Goal: Task Accomplishment & Management: Use online tool/utility

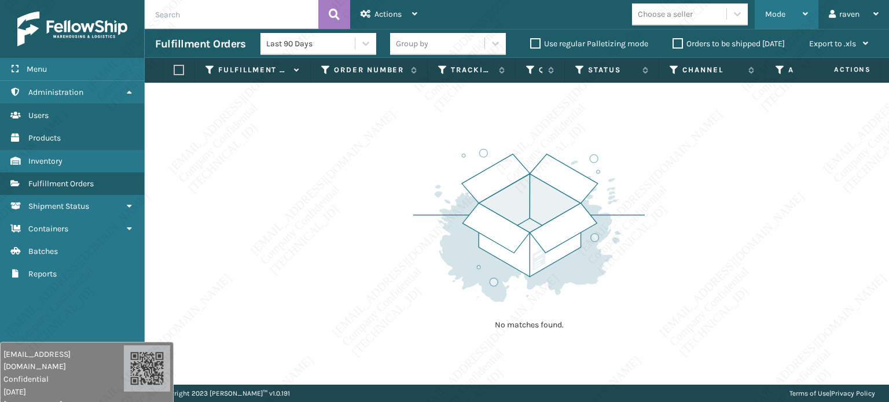
drag, startPoint x: 782, startPoint y: 13, endPoint x: 769, endPoint y: 28, distance: 19.3
click at [782, 13] on span "Mode" at bounding box center [775, 14] width 20 height 10
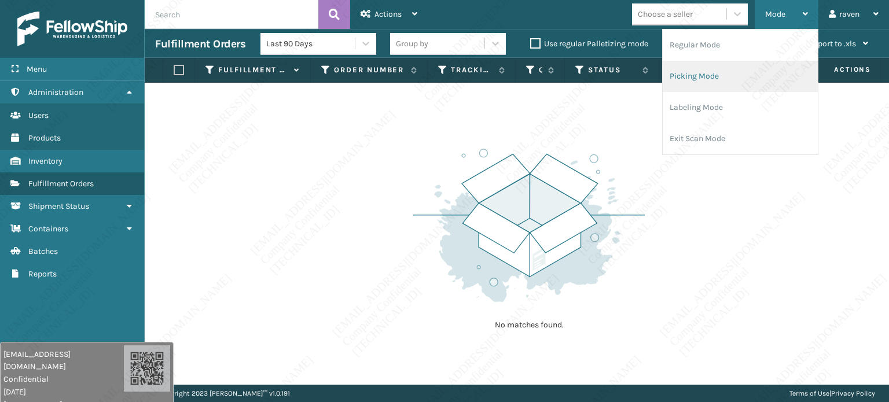
click at [711, 78] on li "Picking Mode" at bounding box center [740, 76] width 155 height 31
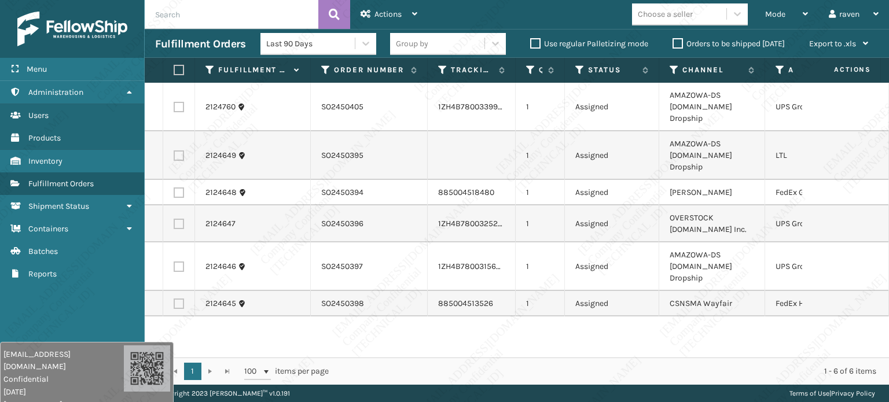
scroll to position [0, 81]
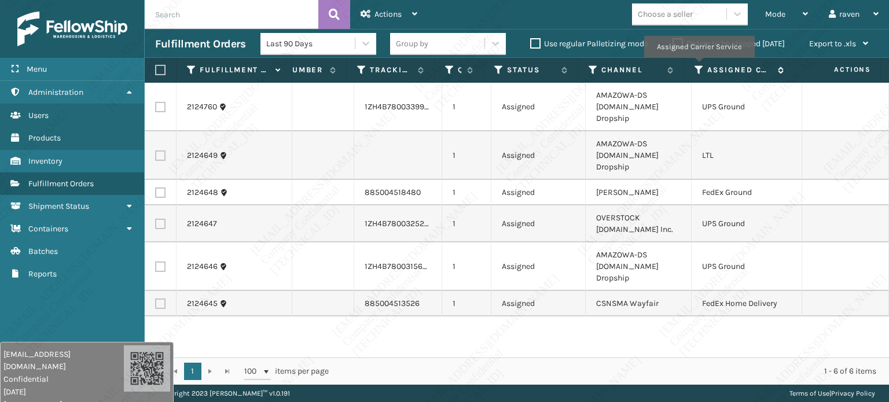
click at [699, 66] on icon at bounding box center [699, 70] width 9 height 10
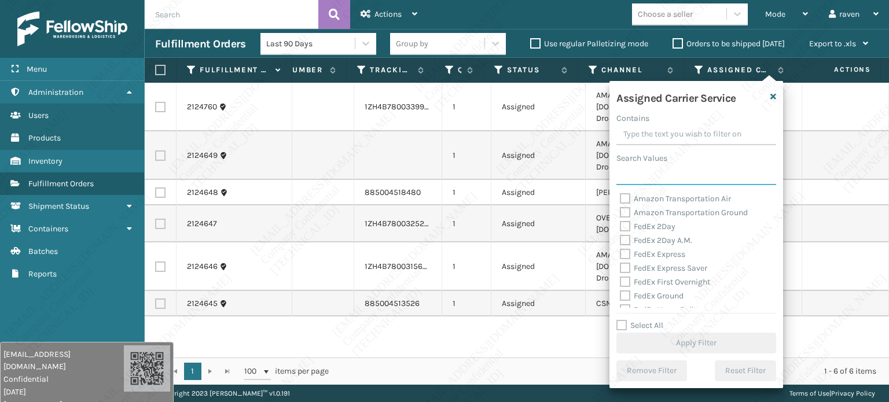
click at [692, 177] on input "Search Values" at bounding box center [697, 174] width 160 height 21
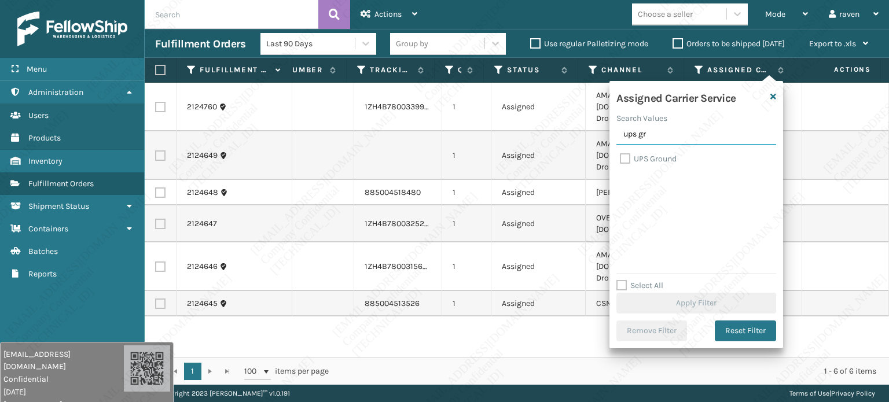
type input "ups gr"
drag, startPoint x: 648, startPoint y: 160, endPoint x: 672, endPoint y: 206, distance: 51.5
click at [648, 159] on label "UPS Ground" at bounding box center [648, 159] width 57 height 10
click at [621, 159] on input "UPS Ground" at bounding box center [620, 156] width 1 height 8
checkbox input "true"
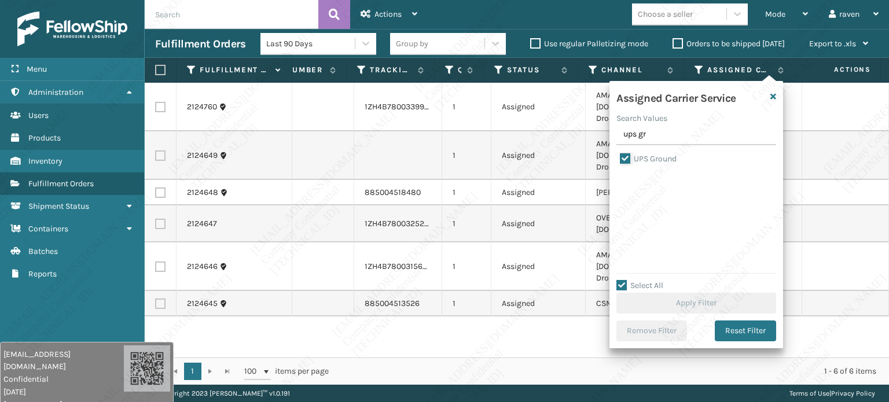
checkbox input "true"
click at [680, 295] on button "Apply Filter" at bounding box center [697, 303] width 160 height 21
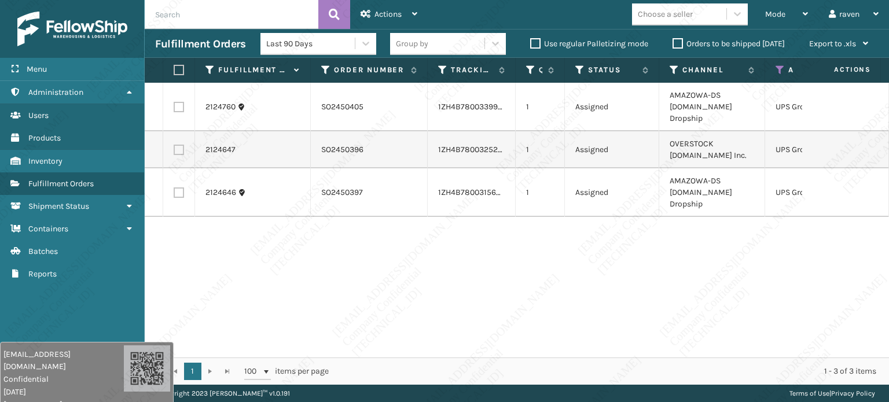
click at [173, 61] on th at bounding box center [179, 70] width 32 height 25
click at [175, 74] on label at bounding box center [177, 70] width 7 height 10
click at [174, 74] on input "checkbox" at bounding box center [174, 71] width 1 height 8
checkbox input "true"
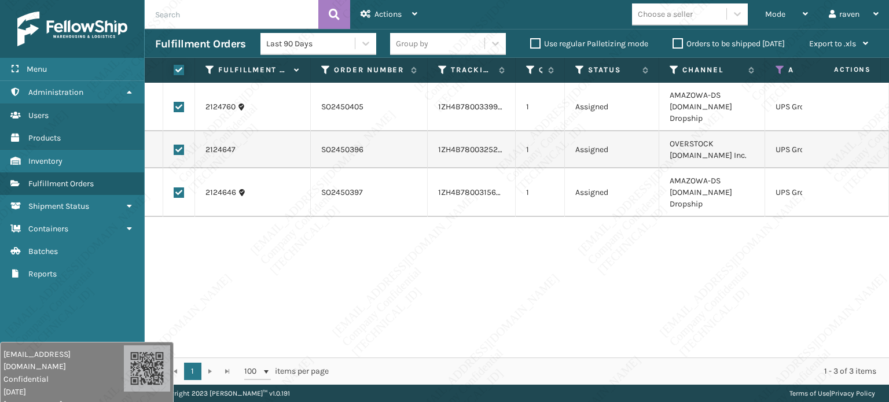
checkbox input "true"
click at [405, 19] on div "Actions" at bounding box center [389, 14] width 57 height 29
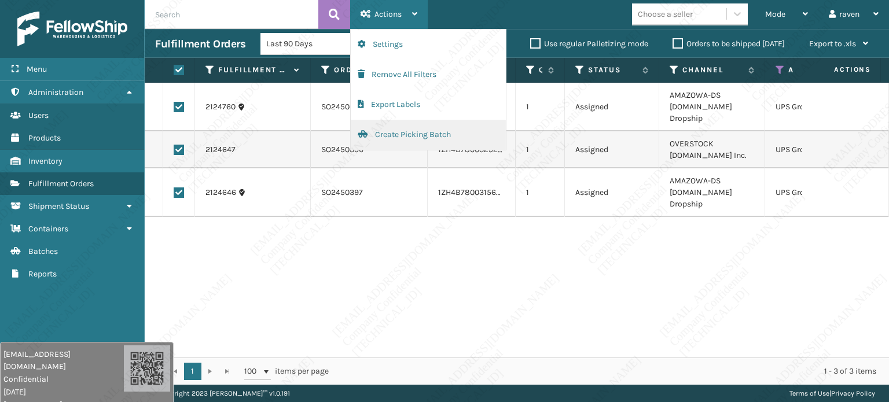
click at [403, 134] on button "Create Picking Batch" at bounding box center [428, 135] width 155 height 30
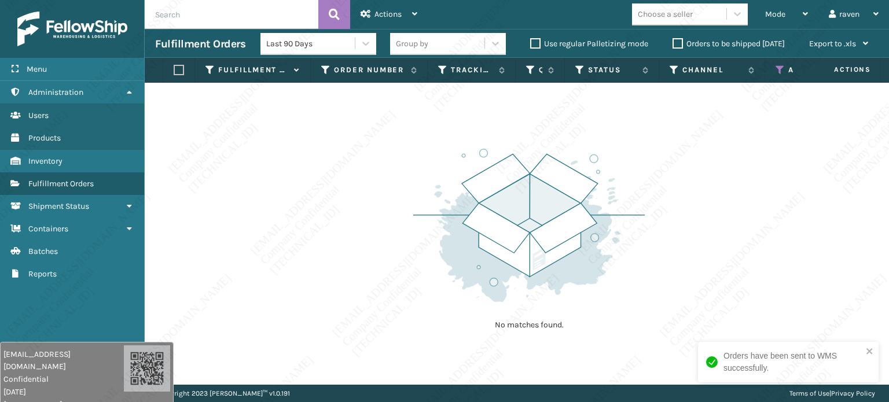
drag, startPoint x: 597, startPoint y: 157, endPoint x: 602, endPoint y: 153, distance: 6.3
click at [598, 156] on img at bounding box center [529, 225] width 232 height 160
click at [781, 69] on icon at bounding box center [780, 70] width 9 height 10
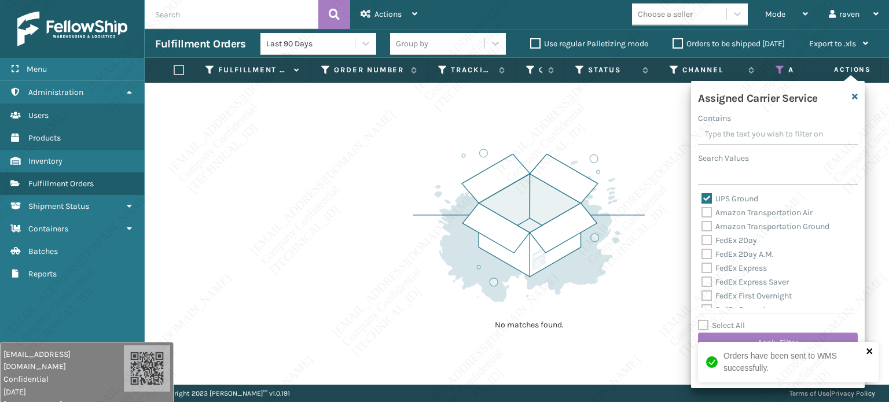
click at [871, 351] on icon "close" at bounding box center [870, 351] width 8 height 9
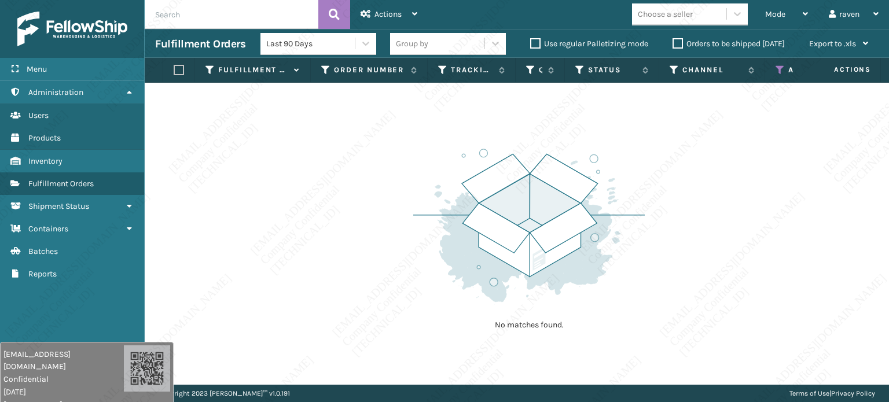
click at [783, 64] on th "Assigned Carrier Service" at bounding box center [820, 70] width 111 height 25
click at [781, 70] on icon at bounding box center [780, 70] width 9 height 10
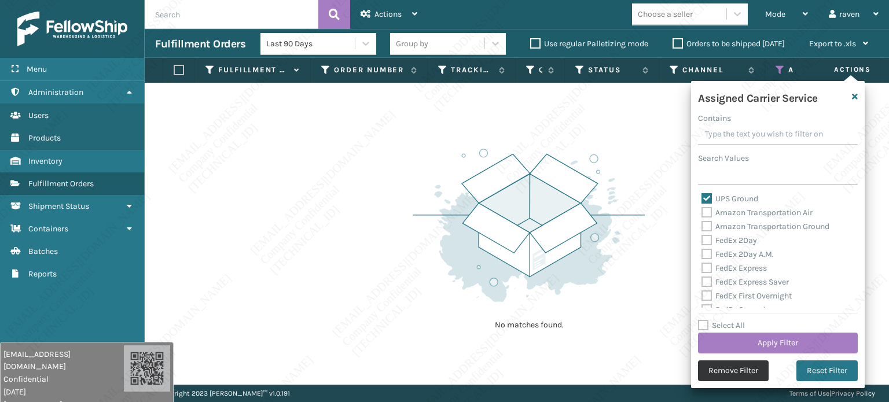
click at [737, 377] on button "Remove Filter" at bounding box center [733, 371] width 71 height 21
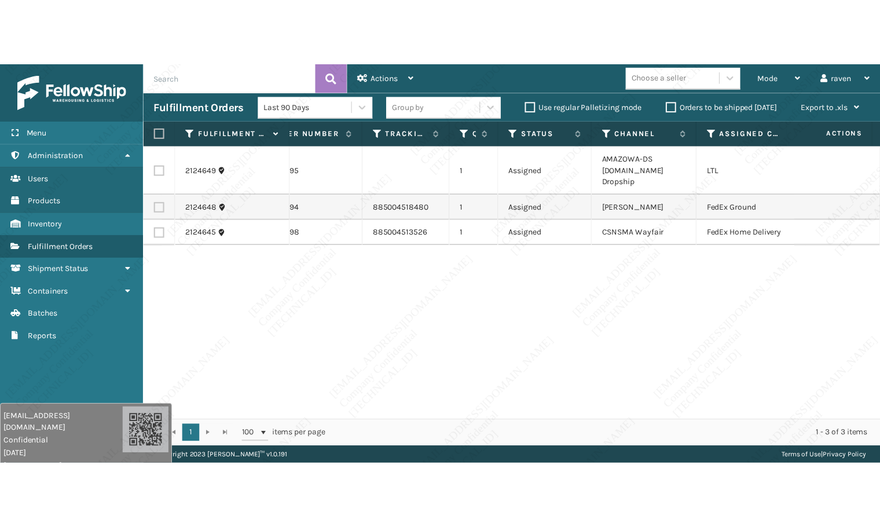
scroll to position [0, 76]
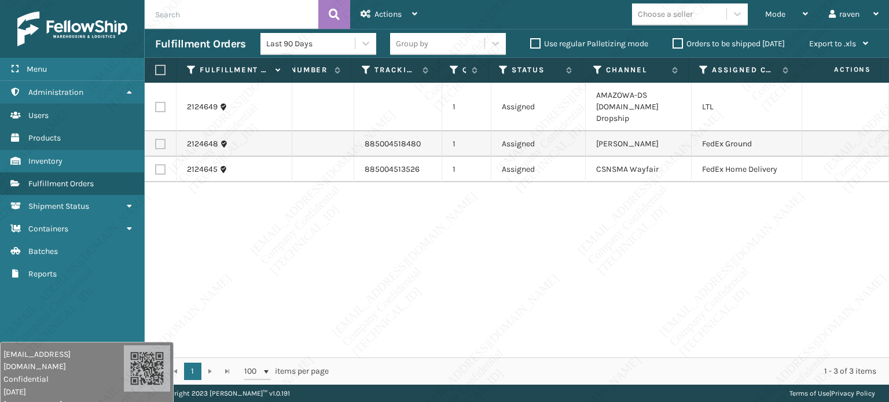
click at [154, 99] on td at bounding box center [161, 107] width 32 height 49
click at [158, 102] on label at bounding box center [160, 107] width 10 height 10
click at [156, 102] on input "checkbox" at bounding box center [155, 106] width 1 height 8
checkbox input "true"
click at [389, 11] on span "Actions" at bounding box center [388, 14] width 27 height 10
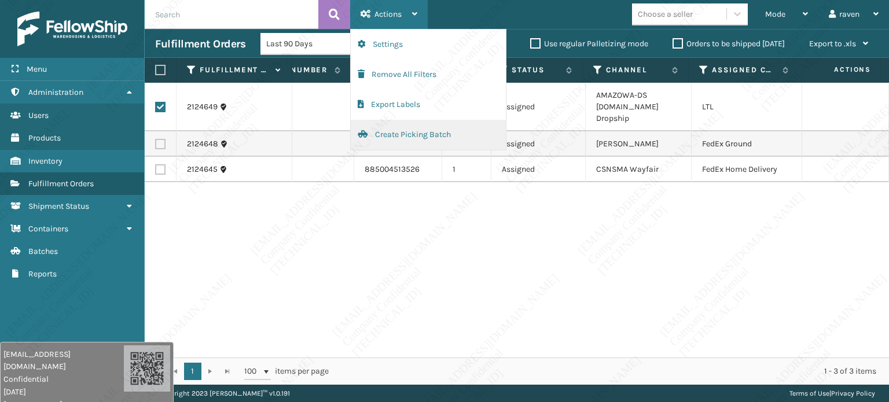
click at [400, 134] on button "Create Picking Batch" at bounding box center [428, 135] width 155 height 30
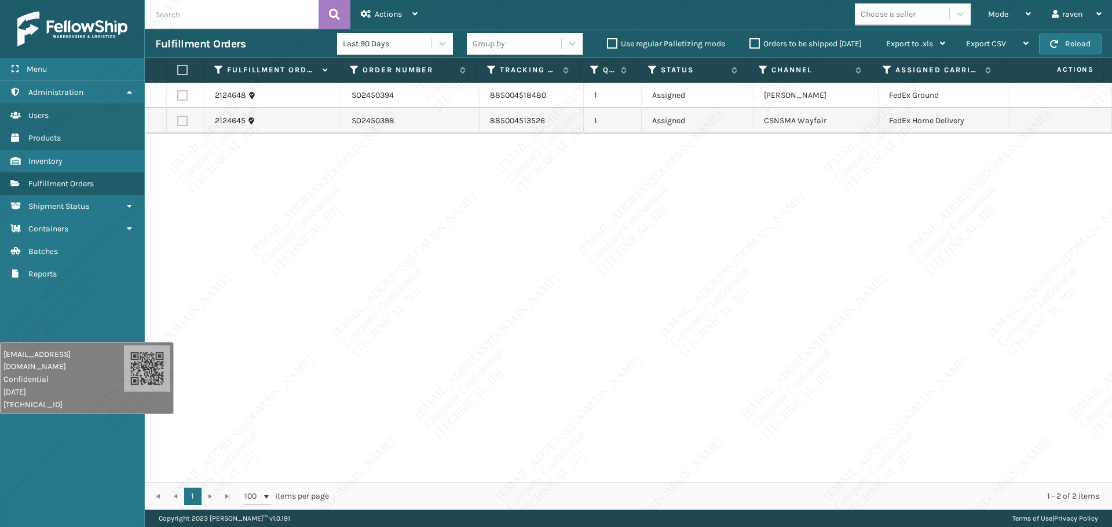
drag, startPoint x: 184, startPoint y: 94, endPoint x: 195, endPoint y: 119, distance: 26.7
click at [184, 94] on label at bounding box center [182, 95] width 10 height 10
click at [178, 94] on input "checkbox" at bounding box center [177, 94] width 1 height 8
checkbox input "true"
click at [889, 340] on div "2124648 SO2450394 885004518480 1 Assigned Ashley Furniture FedEx Ground 2124645…" at bounding box center [628, 283] width 967 height 400
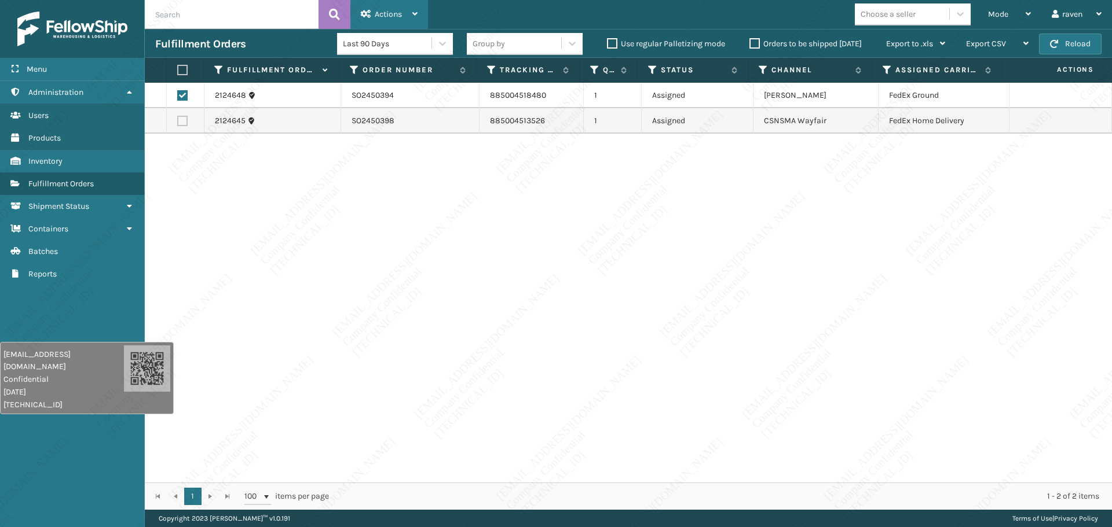
click at [369, 15] on icon at bounding box center [366, 14] width 10 height 8
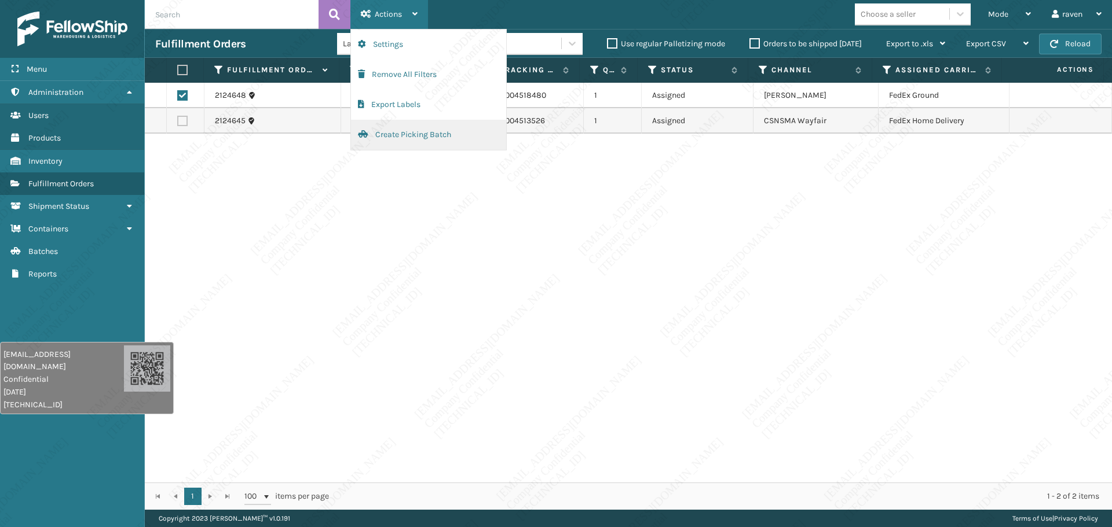
click at [390, 135] on button "Create Picking Batch" at bounding box center [428, 135] width 155 height 30
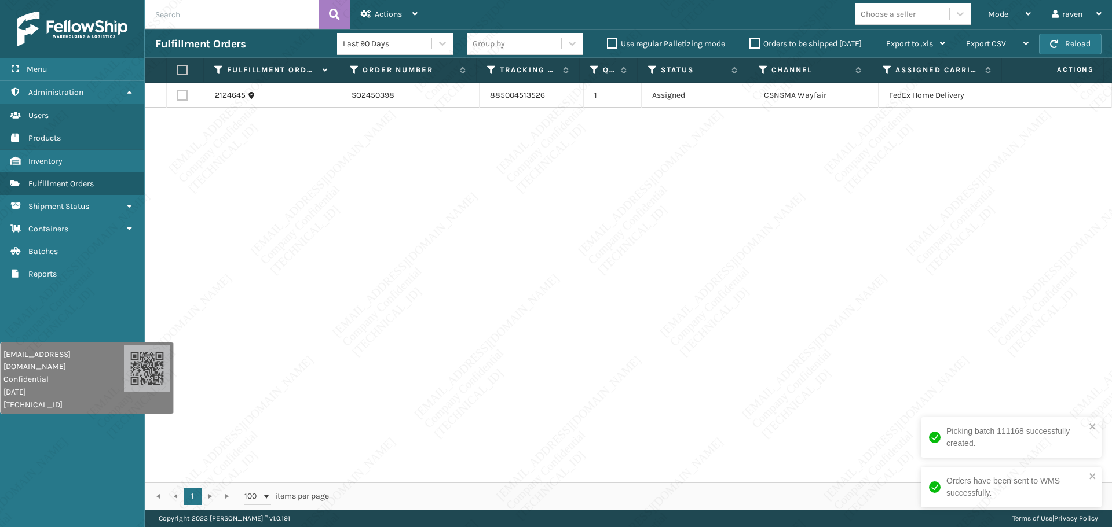
drag, startPoint x: 892, startPoint y: 353, endPoint x: 639, endPoint y: 251, distance: 272.6
click at [889, 352] on div "2124645 SO2450398 885004513526 1 Assigned CSNSMA Wayfair FedEx Home Delivery" at bounding box center [628, 283] width 967 height 400
click at [184, 78] on th at bounding box center [185, 70] width 37 height 25
click at [177, 75] on label at bounding box center [182, 70] width 10 height 10
click at [177, 74] on input "checkbox" at bounding box center [177, 71] width 1 height 8
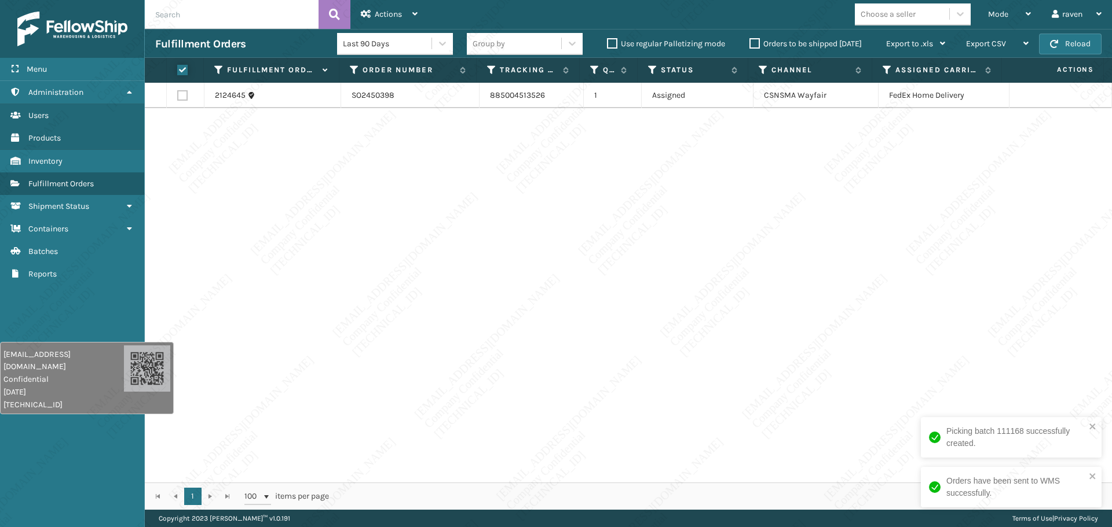
checkbox input "true"
click at [394, 10] on span "Actions" at bounding box center [388, 14] width 27 height 10
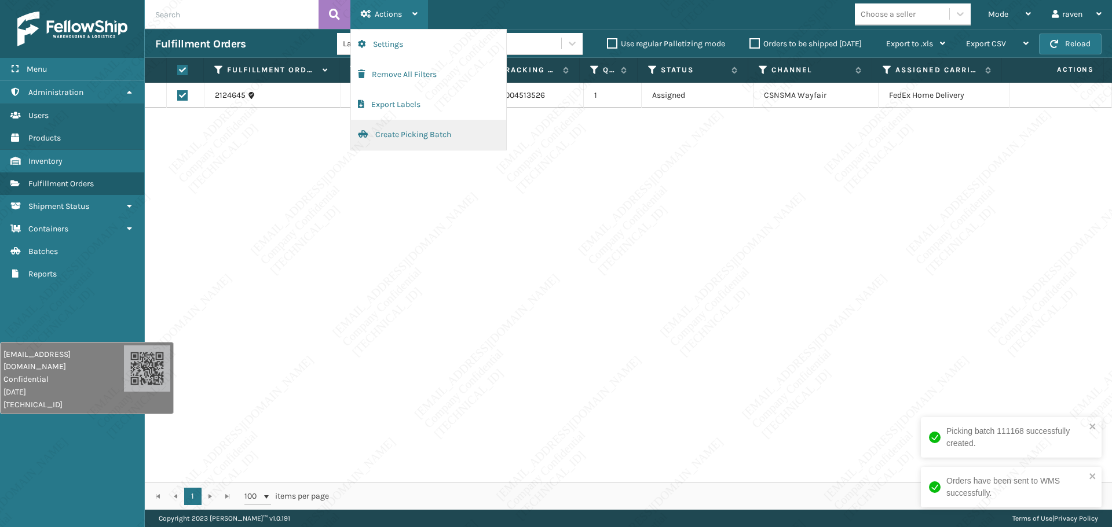
click at [427, 139] on button "Create Picking Batch" at bounding box center [428, 135] width 155 height 30
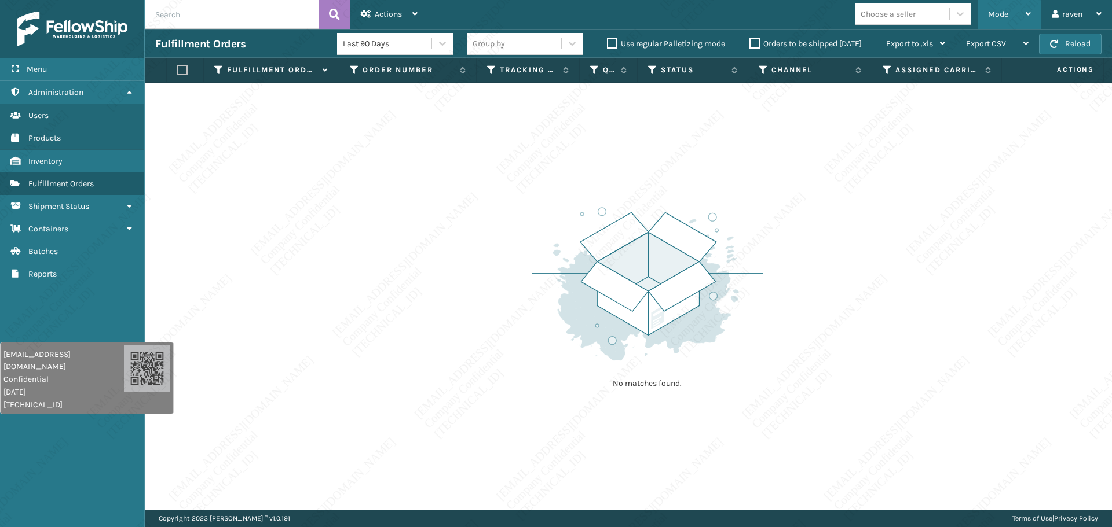
click at [889, 8] on div "Mode" at bounding box center [1009, 14] width 43 height 29
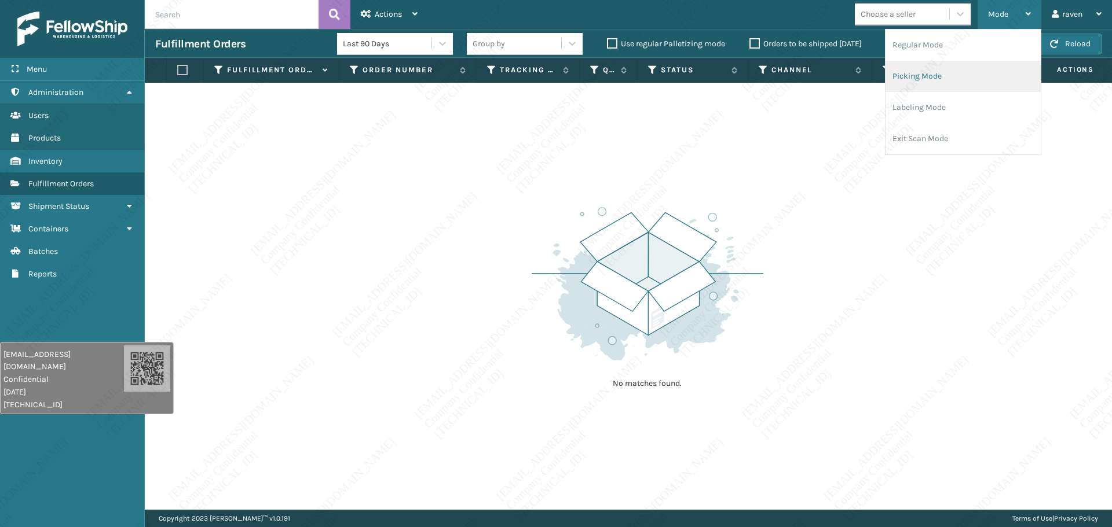
click at [889, 75] on li "Picking Mode" at bounding box center [962, 76] width 155 height 31
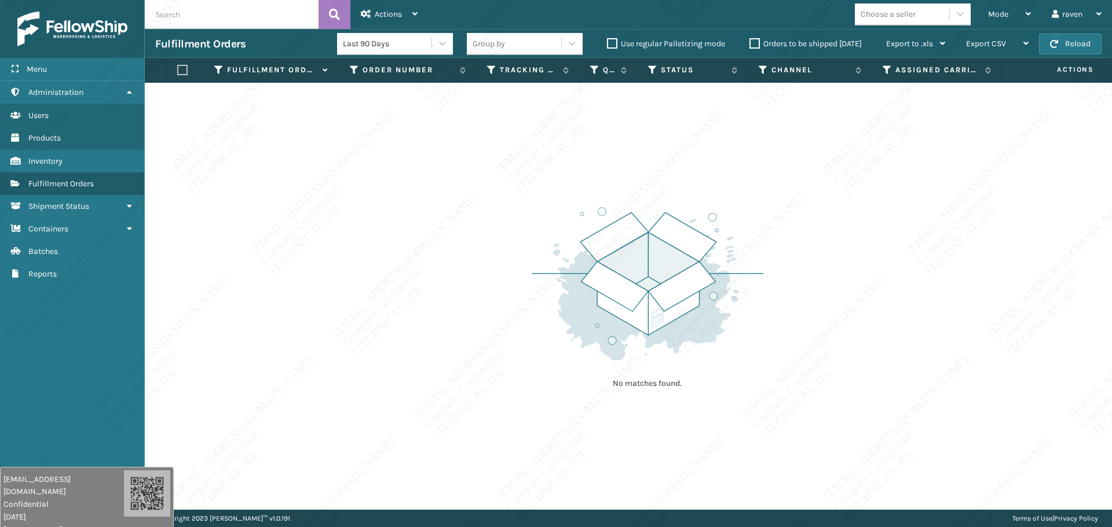
drag, startPoint x: 100, startPoint y: 381, endPoint x: 63, endPoint y: 495, distance: 119.8
click at [67, 402] on div "[EMAIL_ADDRESS][DOMAIN_NAME] Confidential [DATE] [TECHNICAL_ID]" at bounding box center [87, 503] width 174 height 72
drag, startPoint x: 693, startPoint y: 211, endPoint x: 795, endPoint y: 169, distance: 110.1
click at [694, 211] on img at bounding box center [648, 284] width 232 height 160
click at [889, 21] on div "Mode Regular Mode Picking Mode Labeling Mode Exit Scan Mode" at bounding box center [1009, 14] width 64 height 29
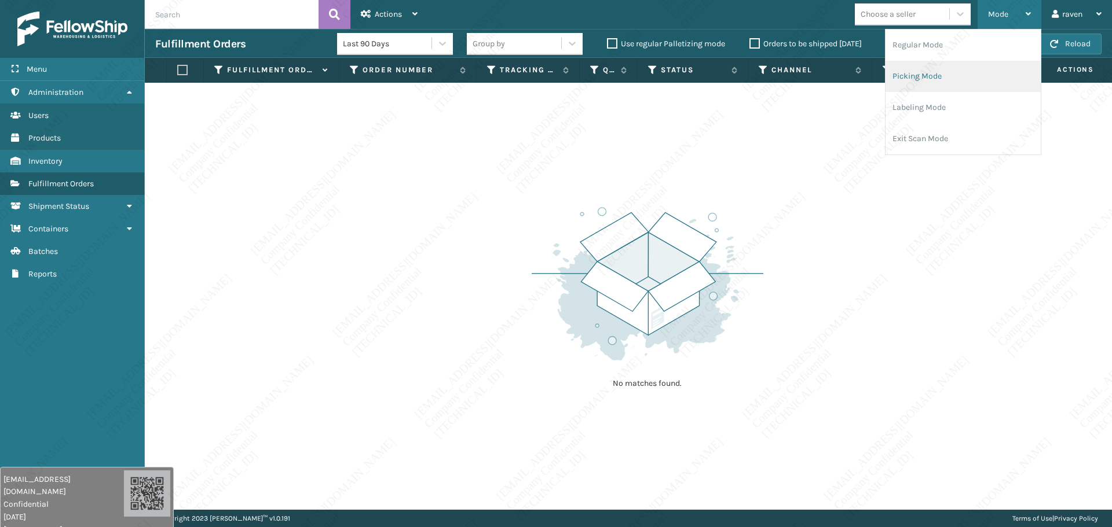
click at [889, 75] on li "Picking Mode" at bounding box center [962, 76] width 155 height 31
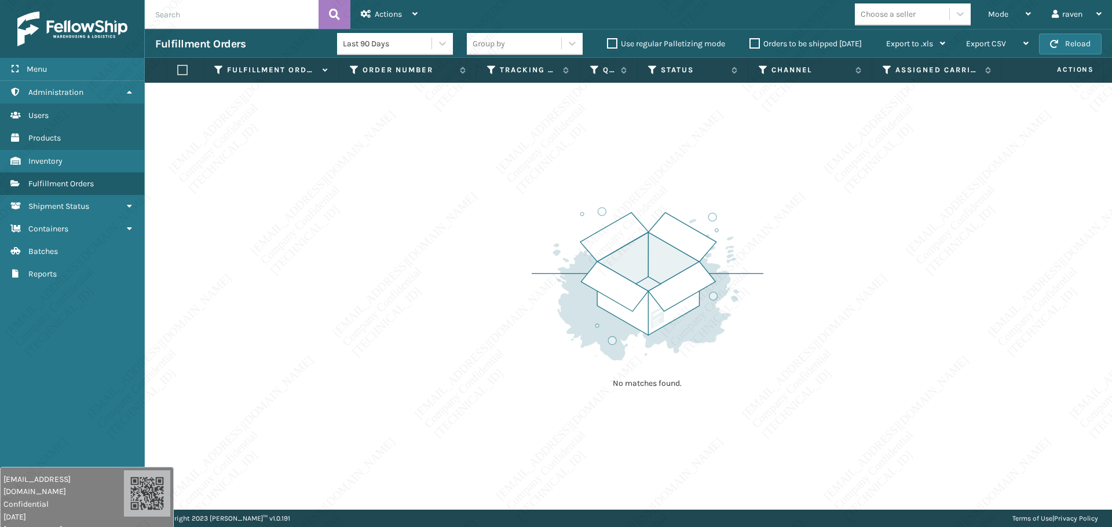
drag, startPoint x: 645, startPoint y: 186, endPoint x: 650, endPoint y: 181, distance: 7.0
click at [646, 185] on div "No matches found." at bounding box center [628, 296] width 967 height 427
click at [889, 8] on div "Mode" at bounding box center [1009, 14] width 43 height 29
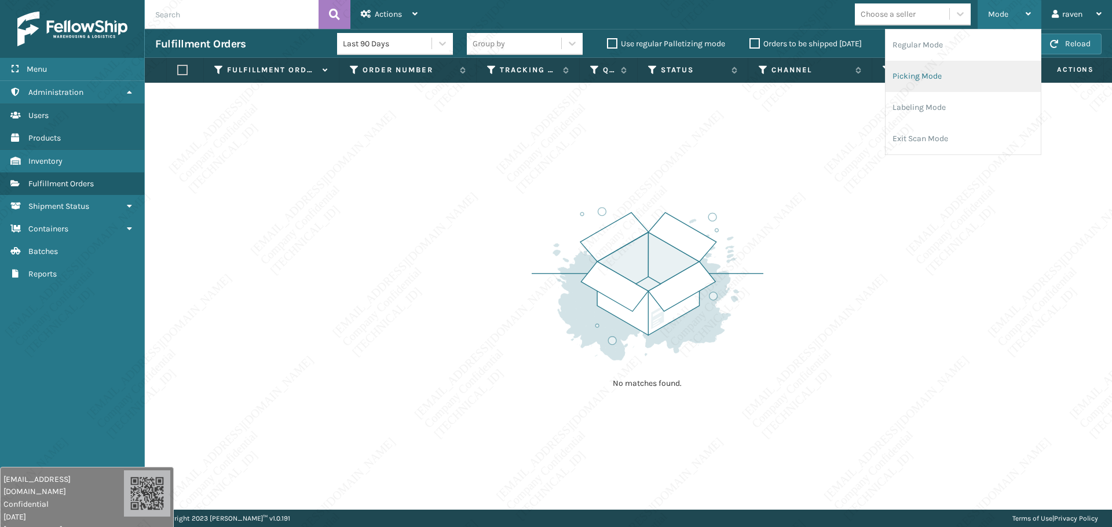
click at [889, 72] on li "Picking Mode" at bounding box center [962, 76] width 155 height 31
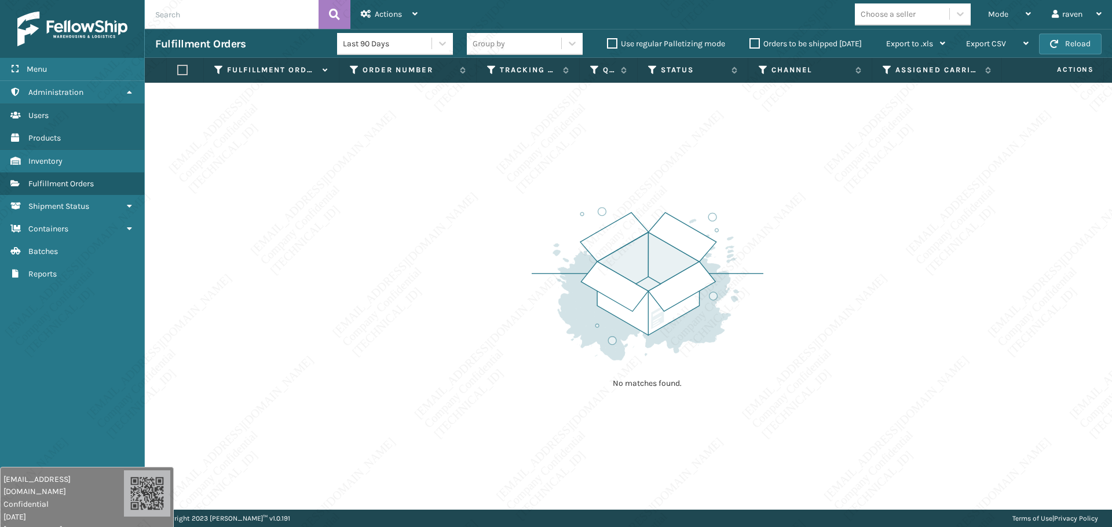
drag, startPoint x: 363, startPoint y: 234, endPoint x: 342, endPoint y: 225, distance: 23.1
click at [363, 234] on div "No matches found." at bounding box center [628, 296] width 967 height 427
click at [889, 16] on span "Mode" at bounding box center [998, 14] width 20 height 10
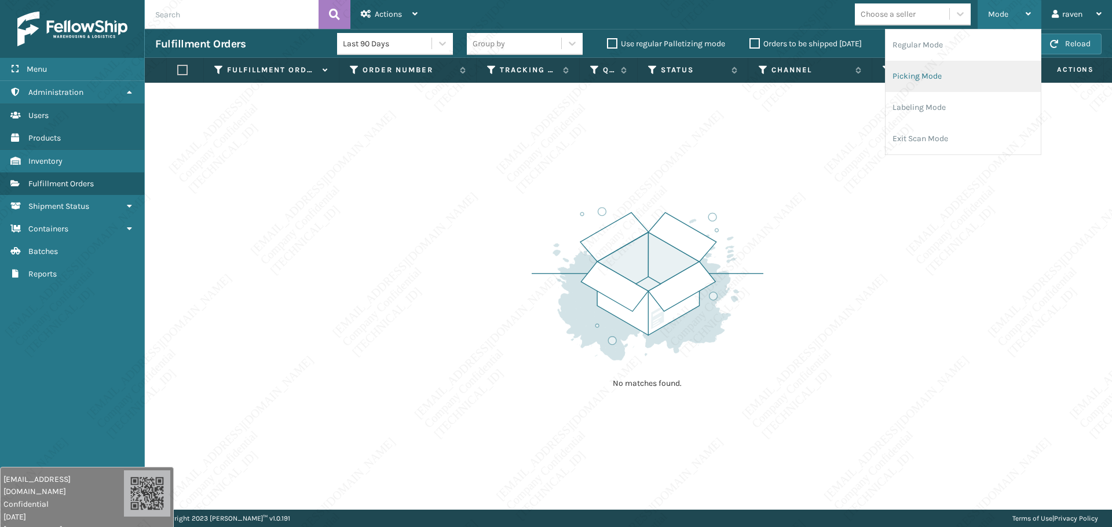
click at [889, 74] on li "Picking Mode" at bounding box center [962, 76] width 155 height 31
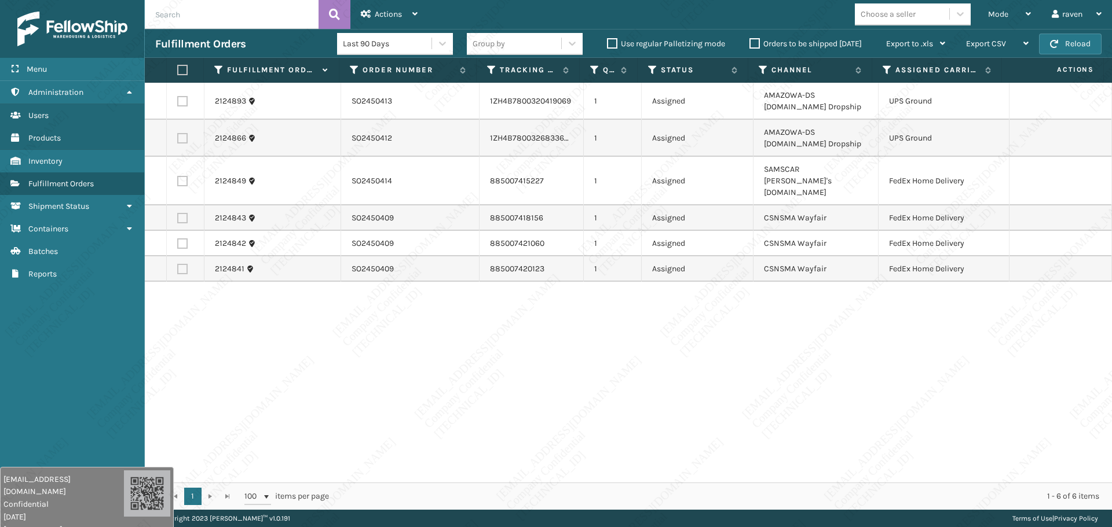
click at [182, 102] on label at bounding box center [182, 101] width 10 height 10
click at [178, 102] on input "checkbox" at bounding box center [177, 100] width 1 height 8
checkbox input "true"
click at [186, 139] on label at bounding box center [182, 138] width 10 height 10
click at [178, 139] on input "checkbox" at bounding box center [177, 137] width 1 height 8
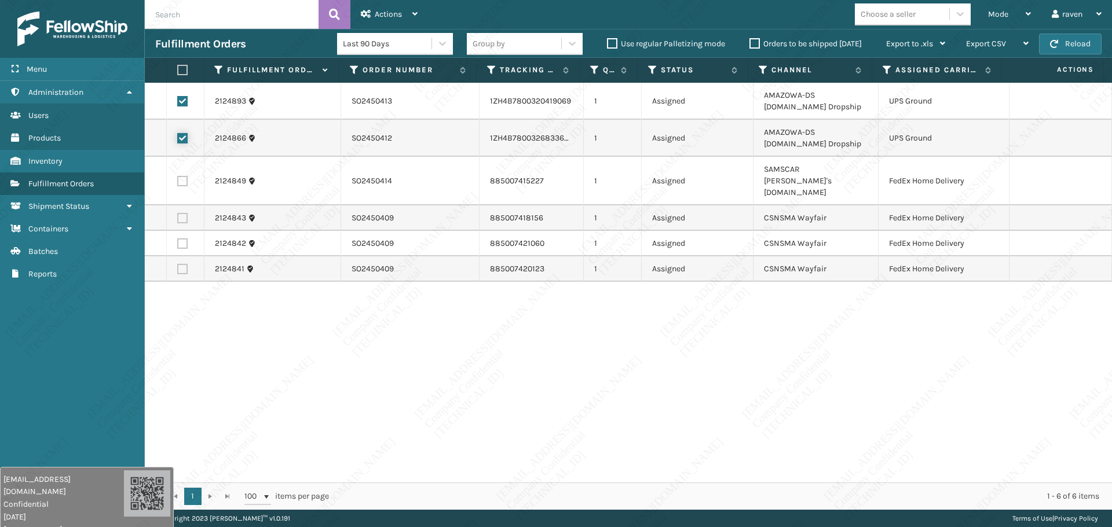
checkbox input "true"
click at [398, 13] on span "Actions" at bounding box center [388, 14] width 27 height 10
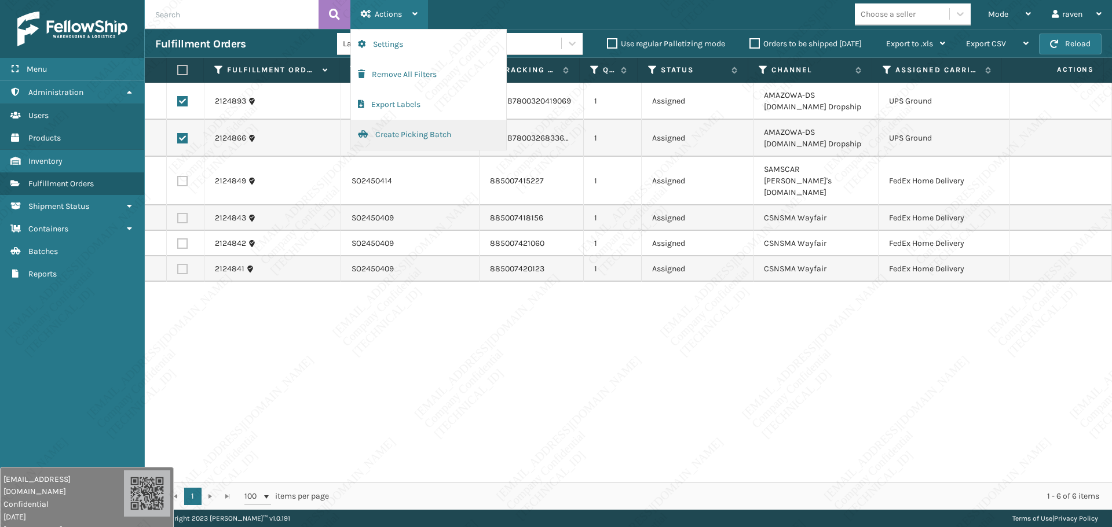
click at [417, 129] on button "Create Picking Batch" at bounding box center [428, 135] width 155 height 30
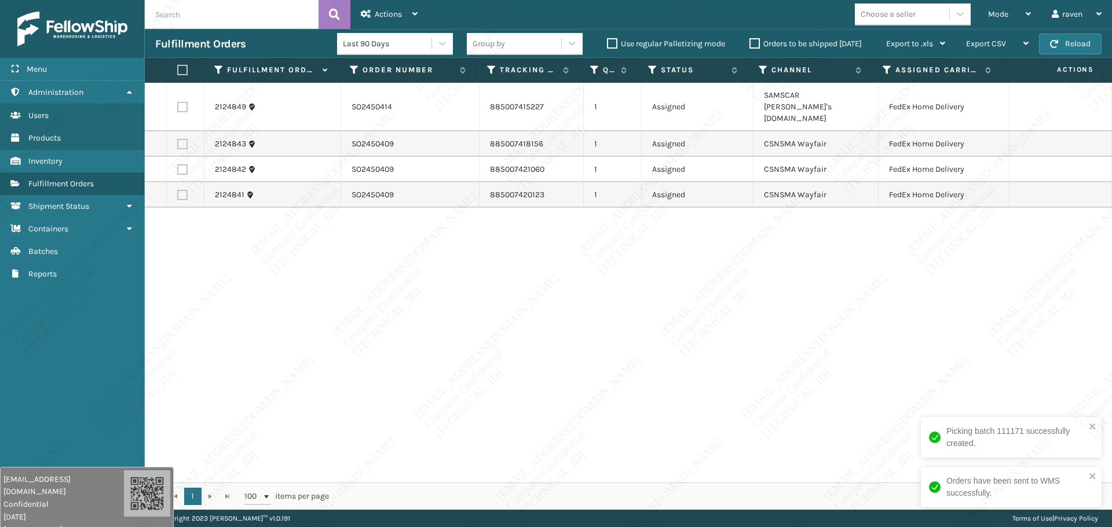
click at [599, 241] on div "2124849 SO2450414 885007415227 1 Assigned SAMSCAR [PERSON_NAME]'s [DOMAIN_NAME]…" at bounding box center [628, 283] width 967 height 400
click at [664, 292] on div "2124849 SO2450414 885007415227 1 Assigned SAMSCAR [PERSON_NAME]'s [DOMAIN_NAME]…" at bounding box center [628, 283] width 967 height 400
click at [183, 70] on label at bounding box center [182, 70] width 10 height 10
click at [178, 70] on input "checkbox" at bounding box center [177, 71] width 1 height 8
checkbox input "true"
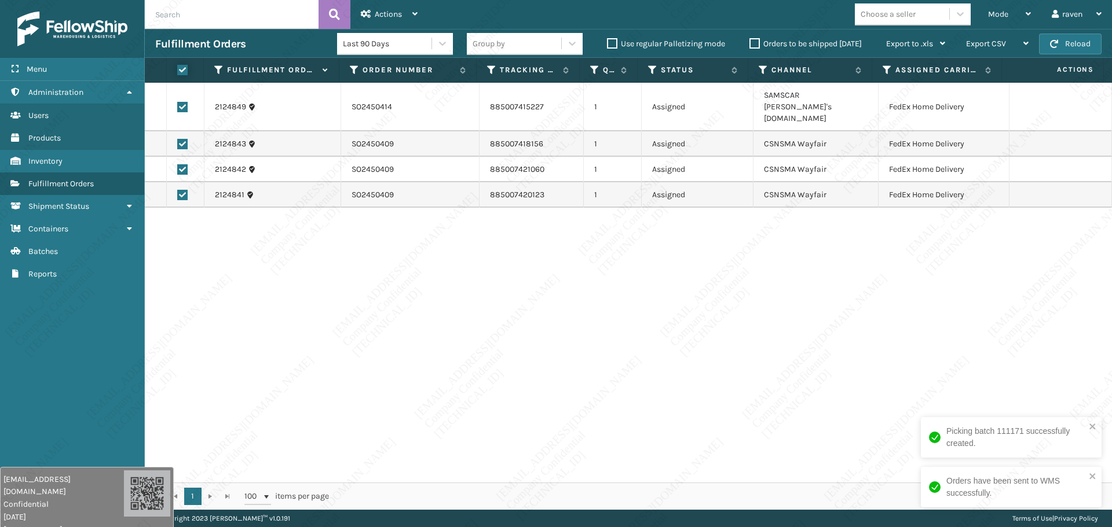
checkbox input "true"
click at [387, 14] on span "Actions" at bounding box center [388, 14] width 27 height 10
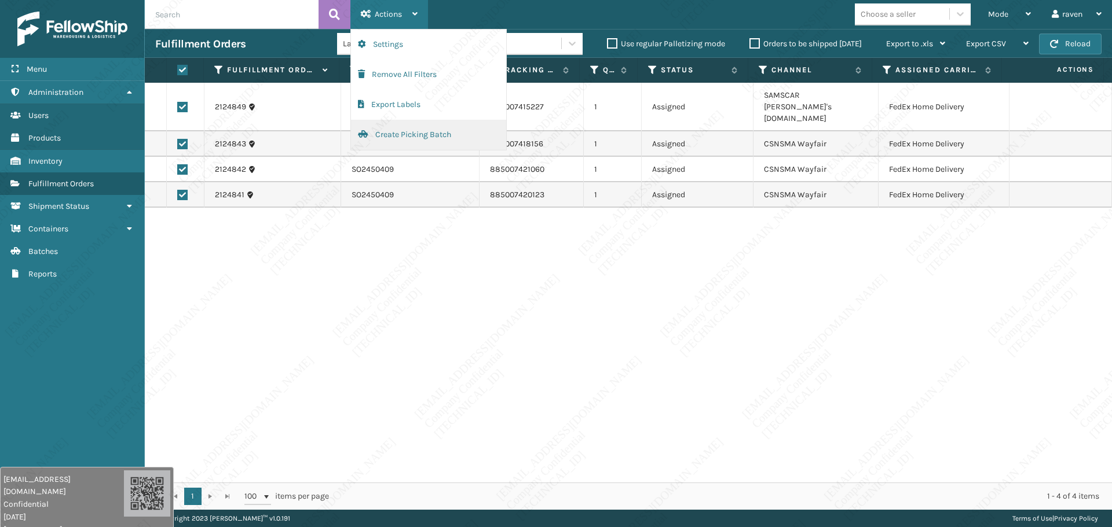
click at [422, 141] on button "Create Picking Batch" at bounding box center [428, 135] width 155 height 30
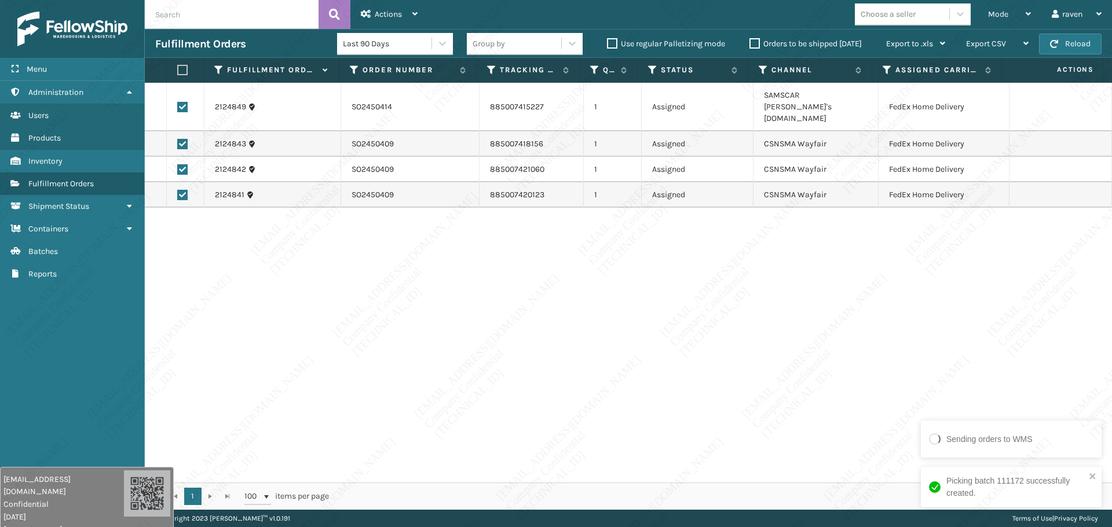
click at [589, 219] on div "2124849 SO2450414 885007415227 1 Assigned SAMSCAR [PERSON_NAME]'s [DOMAIN_NAME]…" at bounding box center [628, 283] width 967 height 400
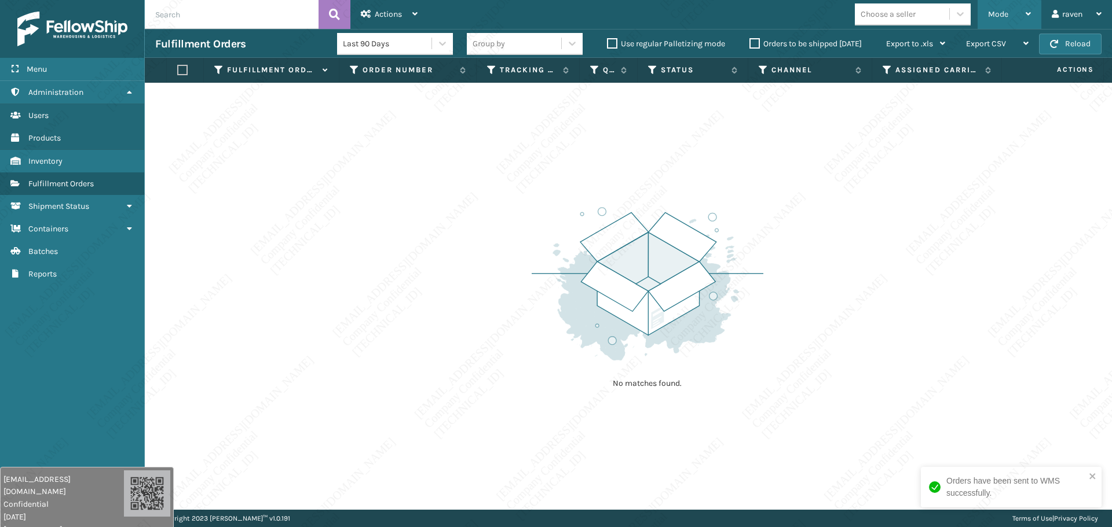
click at [889, 15] on span "Mode" at bounding box center [998, 14] width 20 height 10
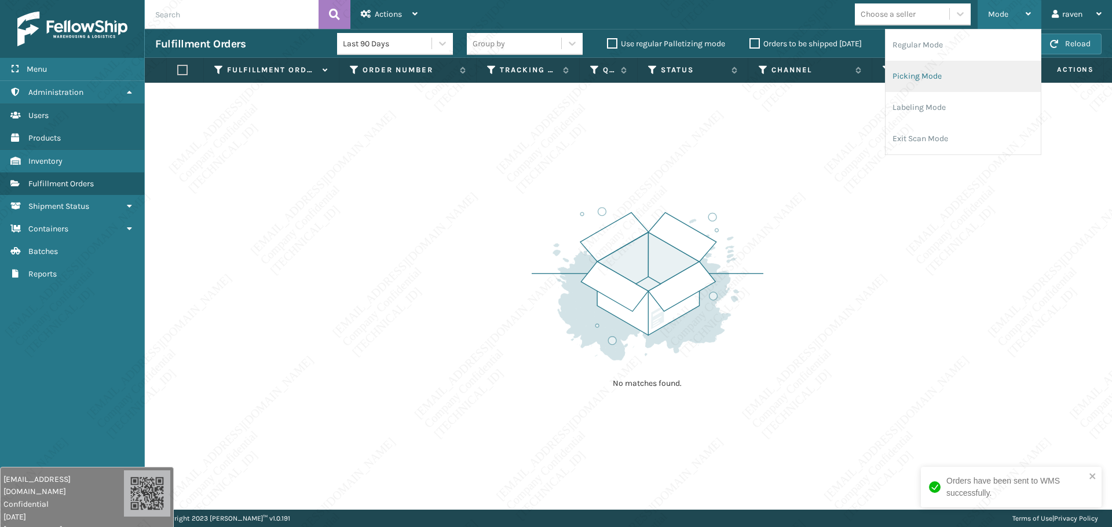
click at [889, 76] on li "Picking Mode" at bounding box center [962, 76] width 155 height 31
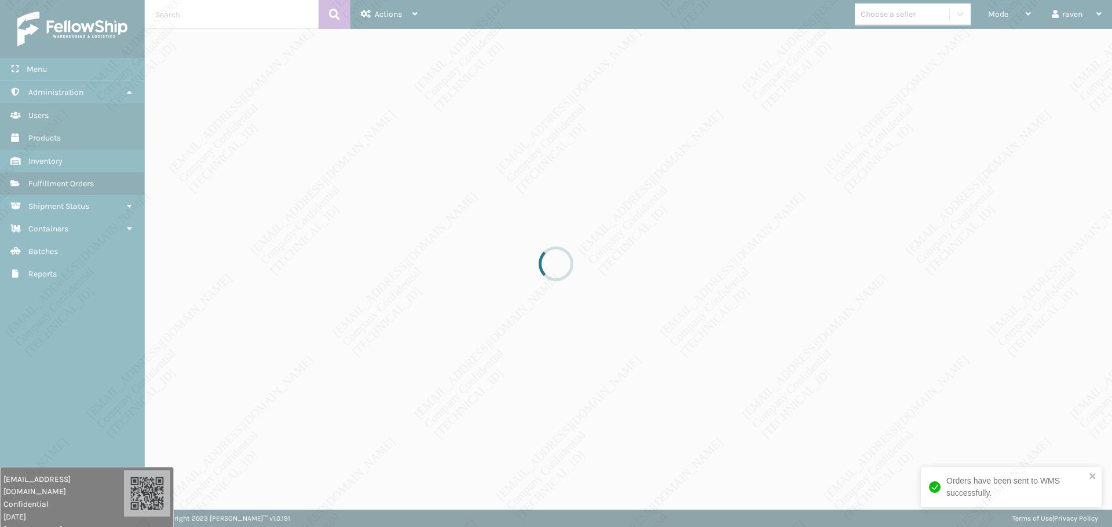
click at [620, 399] on div at bounding box center [556, 263] width 1112 height 527
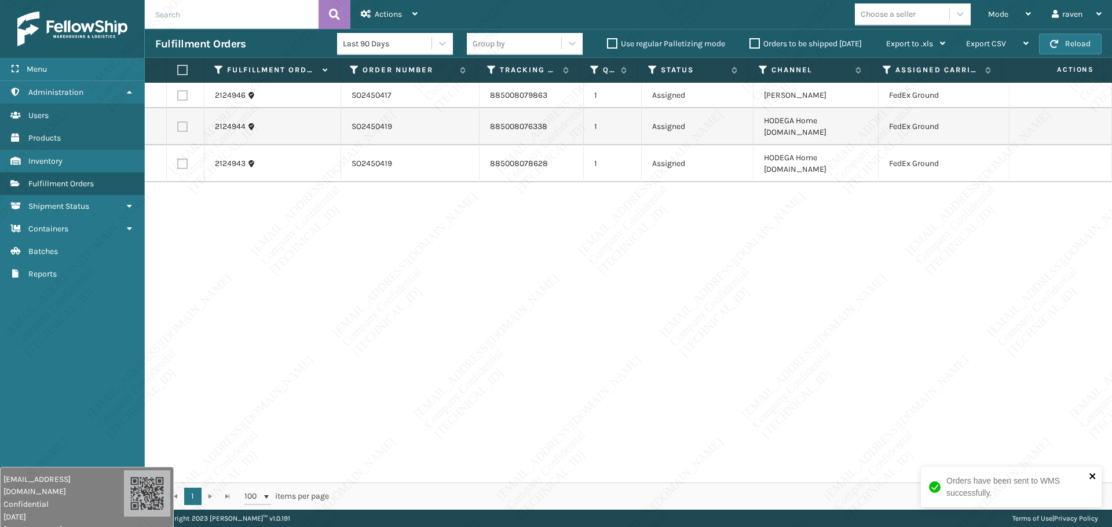
click at [889, 402] on icon "close" at bounding box center [1092, 476] width 8 height 9
click at [178, 71] on label at bounding box center [182, 70] width 10 height 10
click at [178, 71] on input "checkbox" at bounding box center [177, 71] width 1 height 8
checkbox input "true"
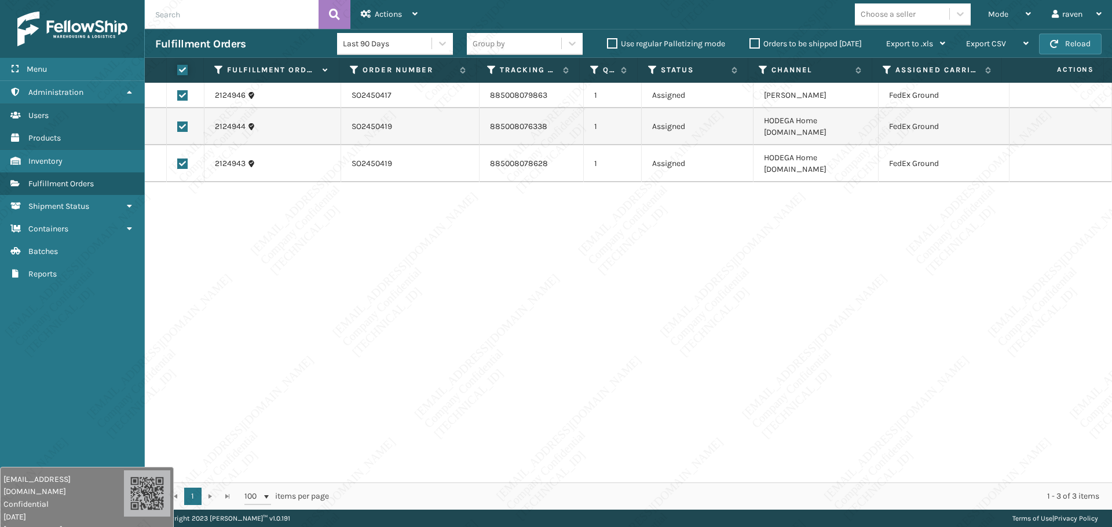
checkbox input "true"
click at [388, 23] on div "Actions" at bounding box center [389, 14] width 57 height 29
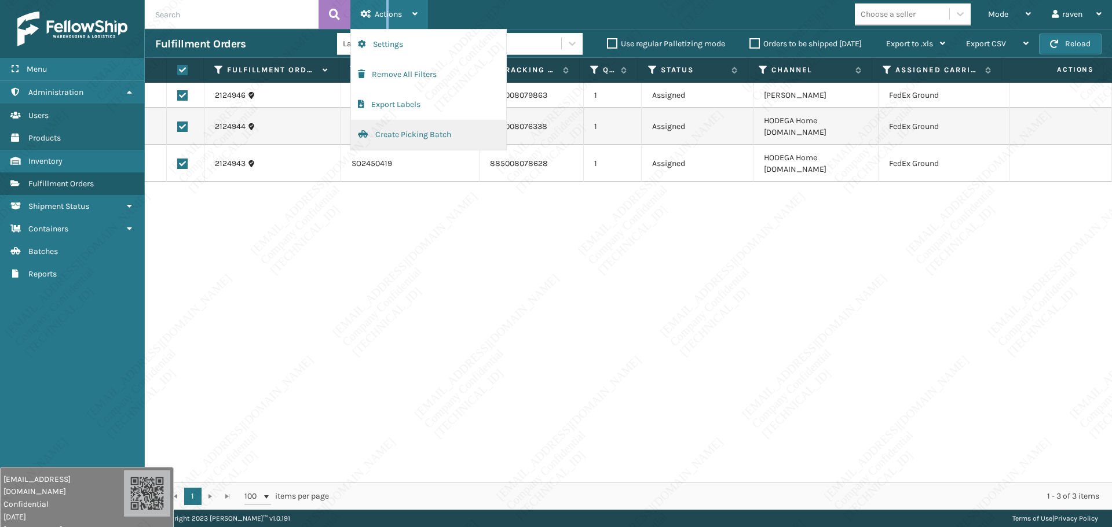
click at [387, 135] on button "Create Picking Batch" at bounding box center [428, 135] width 155 height 30
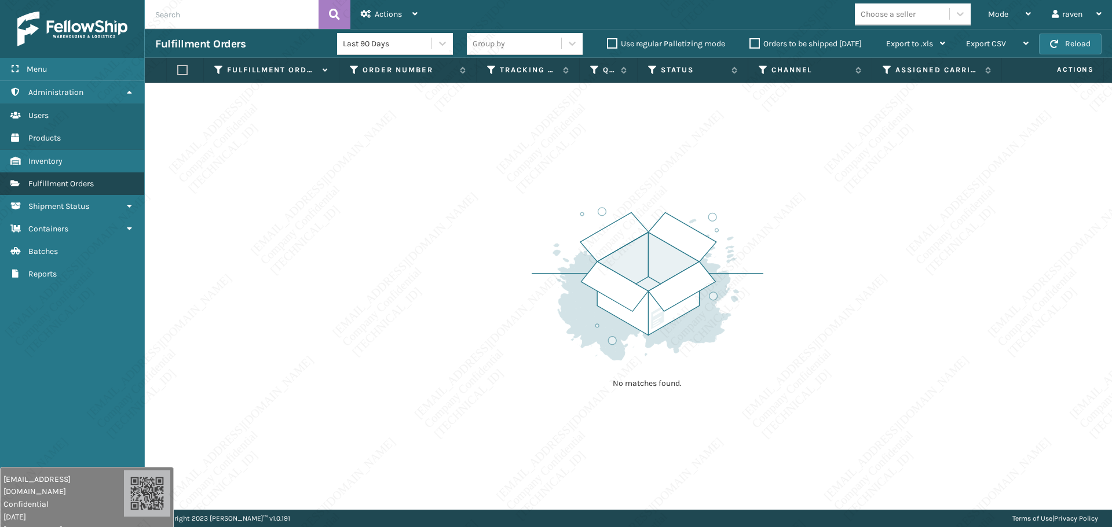
click at [78, 186] on span "Fulfillment Orders" at bounding box center [60, 184] width 65 height 10
click at [49, 257] on link "Batches" at bounding box center [72, 251] width 144 height 23
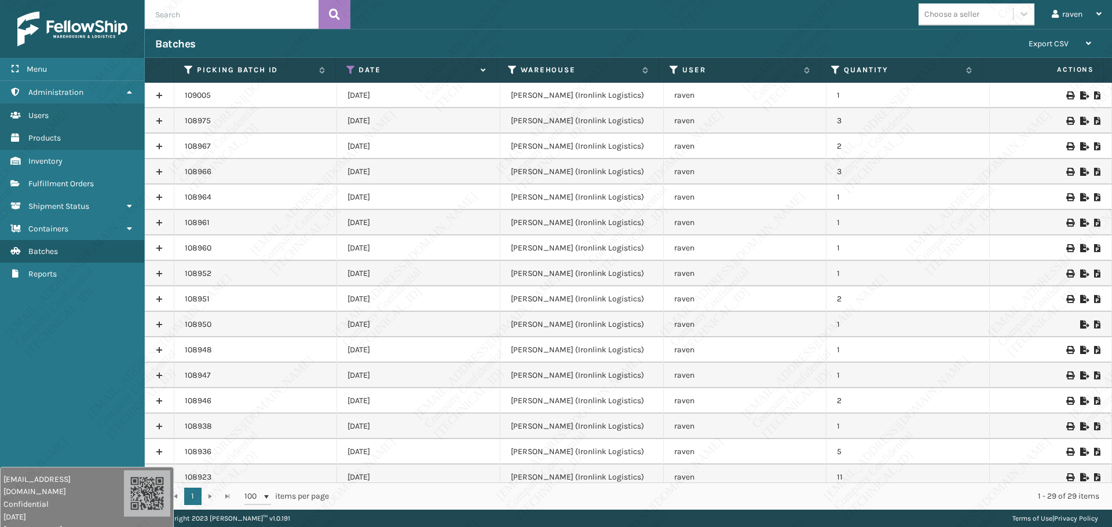
click at [349, 65] on icon at bounding box center [350, 70] width 9 height 10
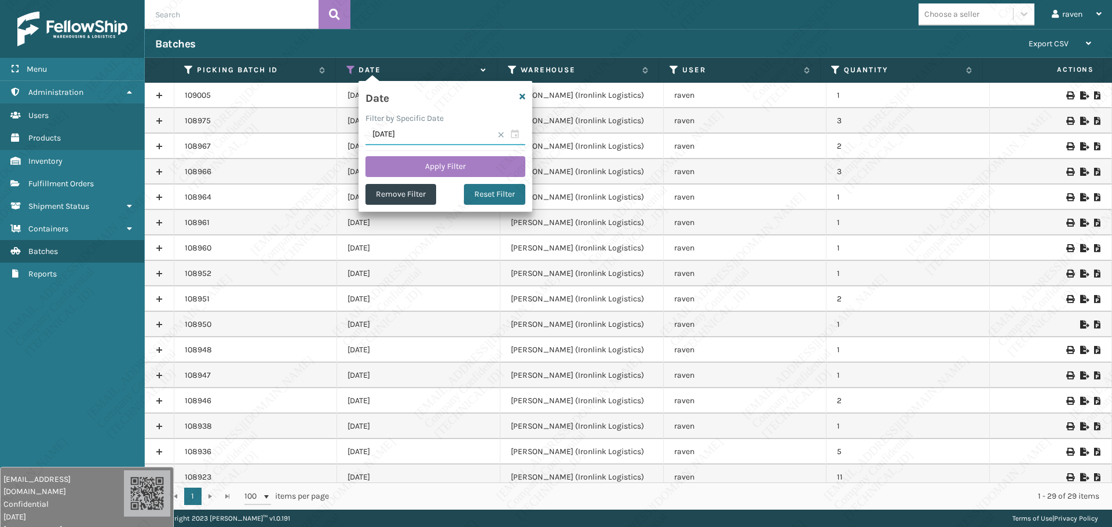
click at [514, 131] on input "[DATE]" at bounding box center [445, 134] width 160 height 21
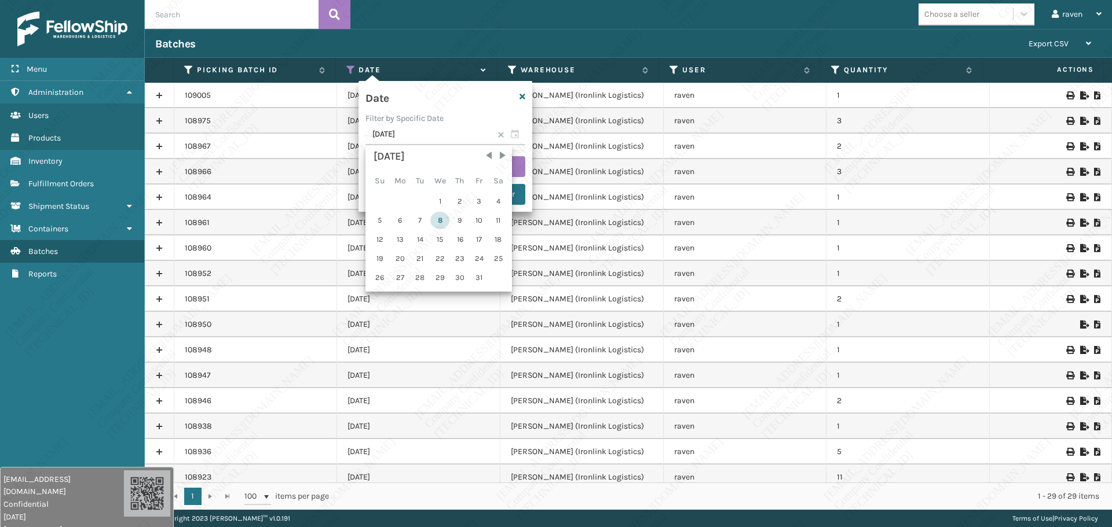
click at [445, 224] on div "8" at bounding box center [439, 220] width 19 height 17
type input "[DATE]"
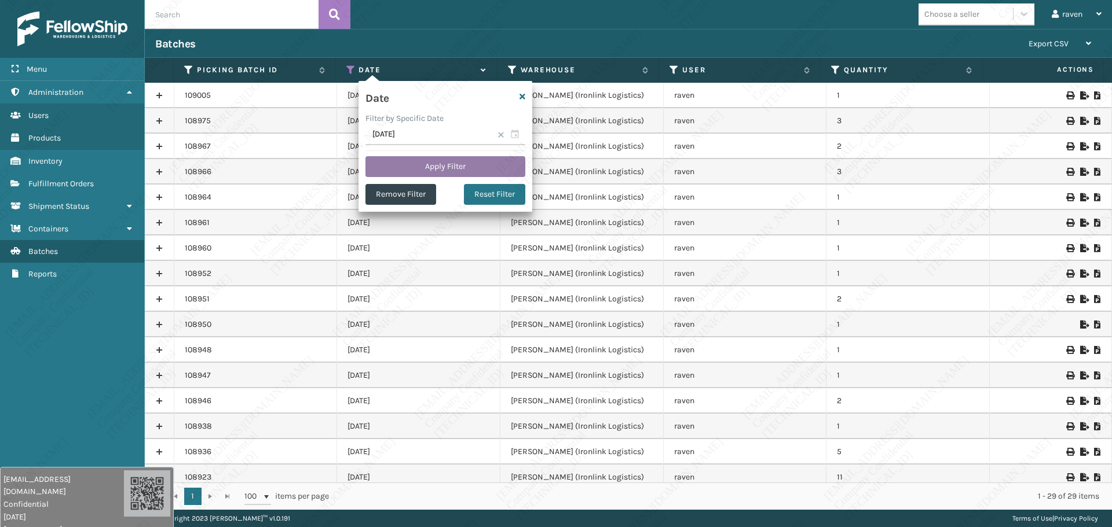
click at [483, 167] on button "Apply Filter" at bounding box center [445, 166] width 160 height 21
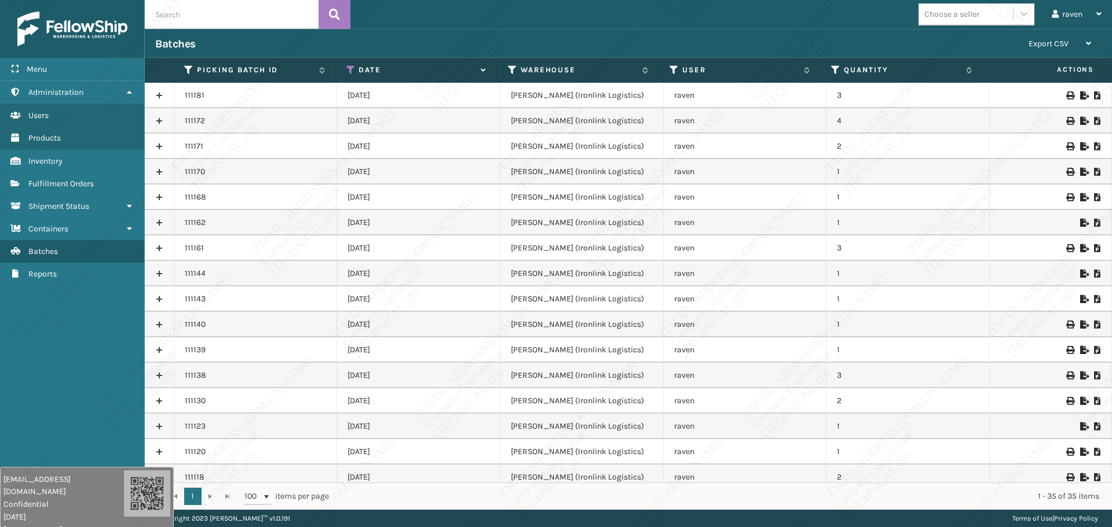
click at [889, 97] on icon at bounding box center [1083, 95] width 7 height 8
click at [60, 183] on span "Fulfillment Orders" at bounding box center [60, 184] width 65 height 10
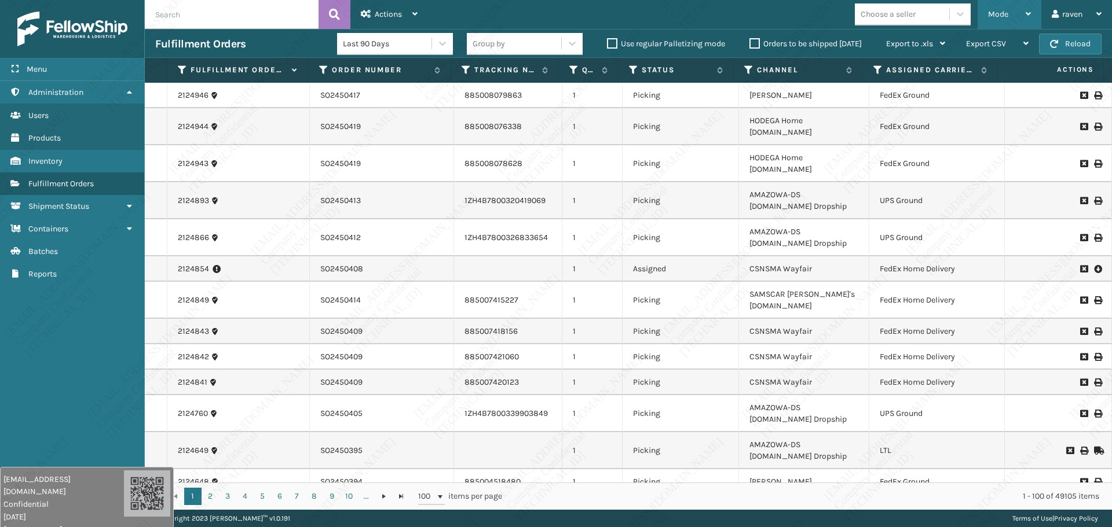
click at [889, 11] on span "Mode" at bounding box center [998, 14] width 20 height 10
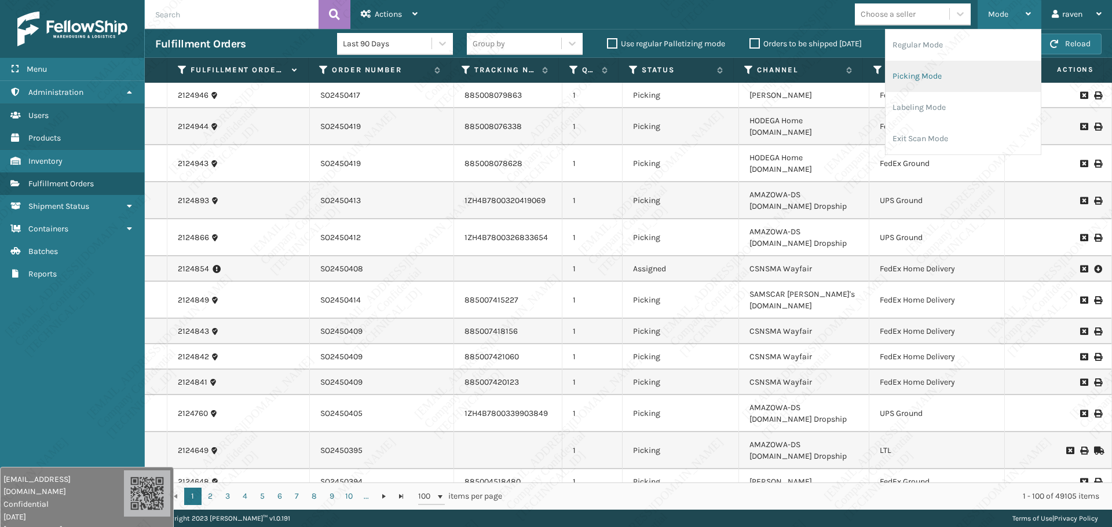
click at [889, 72] on li "Picking Mode" at bounding box center [962, 76] width 155 height 31
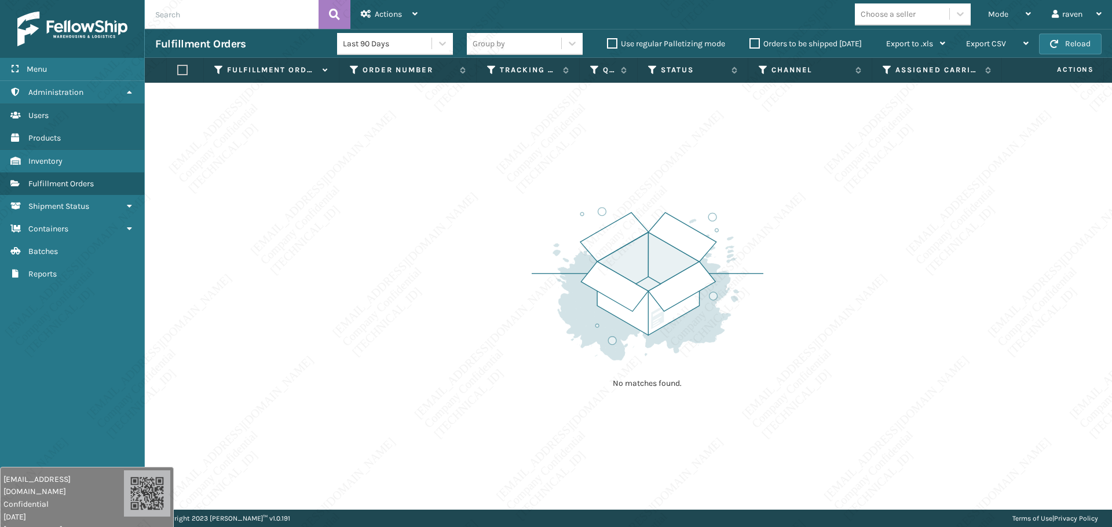
click at [793, 270] on div "No matches found." at bounding box center [628, 296] width 967 height 427
click at [889, 13] on span "Mode" at bounding box center [998, 14] width 20 height 10
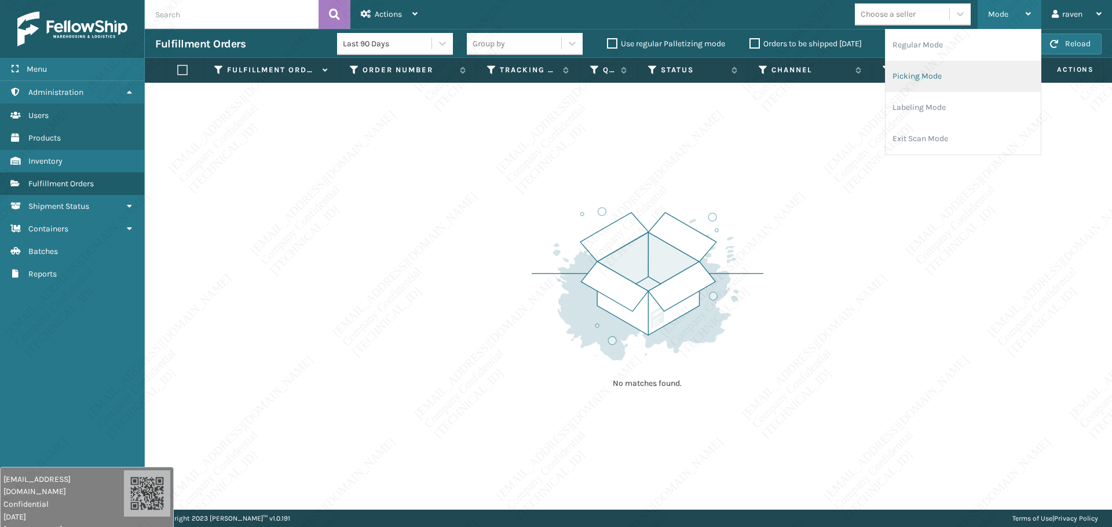
click at [889, 80] on li "Picking Mode" at bounding box center [962, 76] width 155 height 31
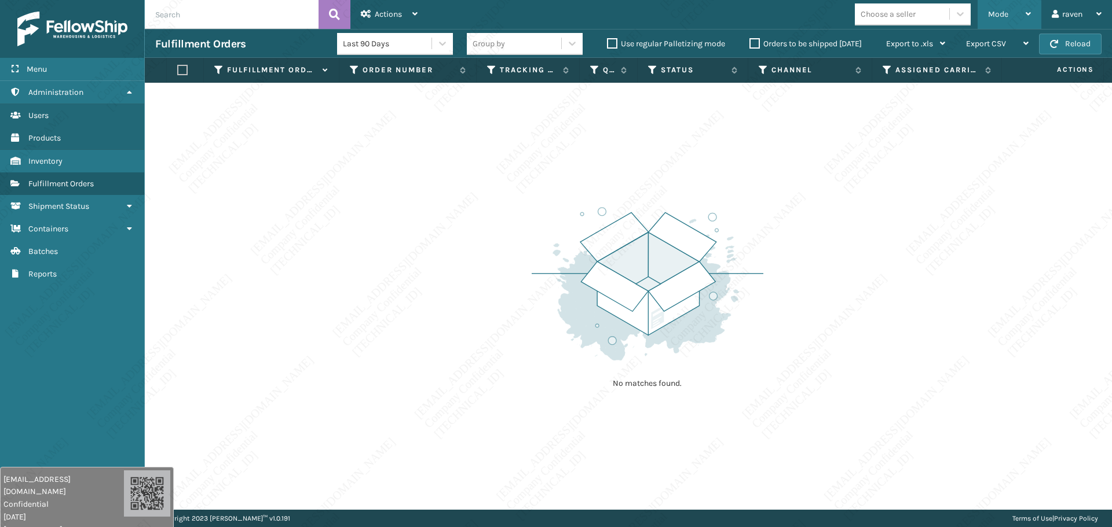
click at [889, 17] on span "Mode" at bounding box center [998, 14] width 20 height 10
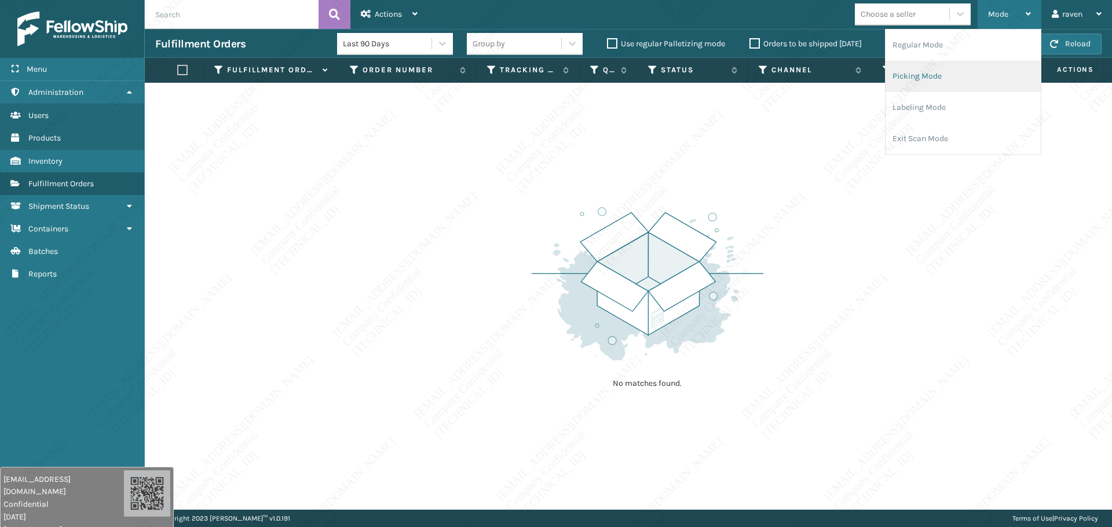
click at [889, 85] on li "Picking Mode" at bounding box center [962, 76] width 155 height 31
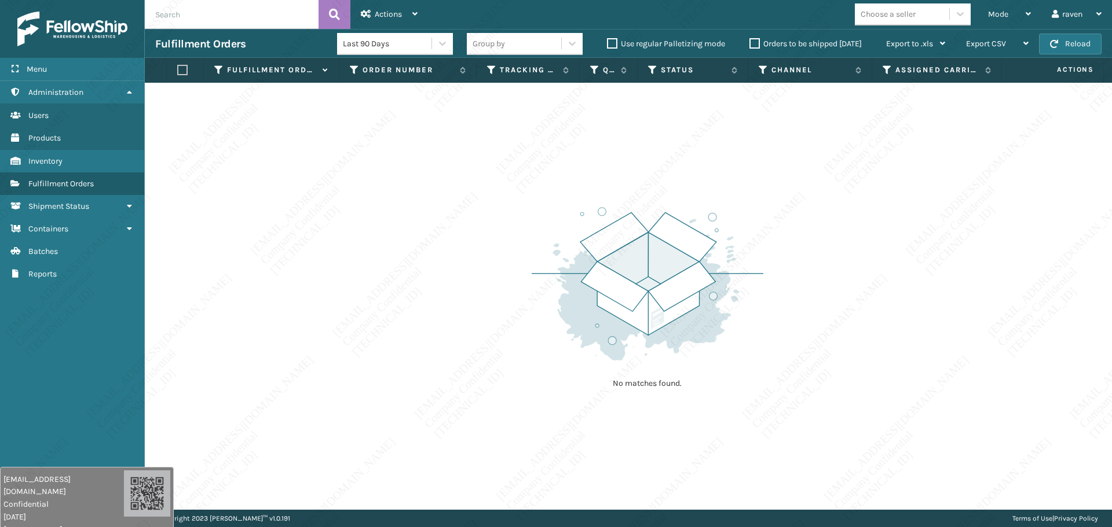
drag, startPoint x: 756, startPoint y: 223, endPoint x: 780, endPoint y: 175, distance: 53.3
click at [756, 223] on img at bounding box center [648, 284] width 232 height 160
click at [889, 17] on span "Mode" at bounding box center [998, 14] width 20 height 10
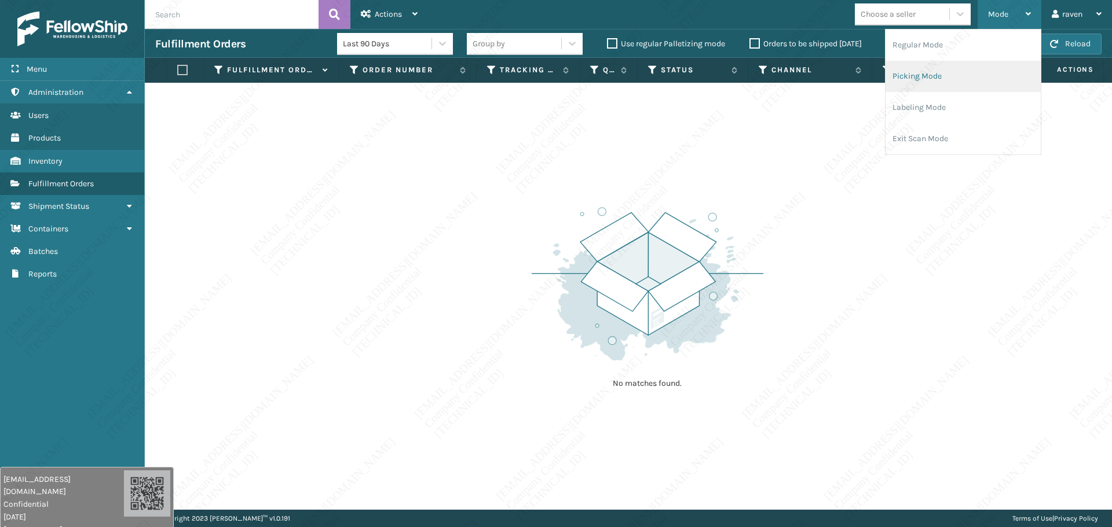
click at [889, 73] on li "Picking Mode" at bounding box center [962, 76] width 155 height 31
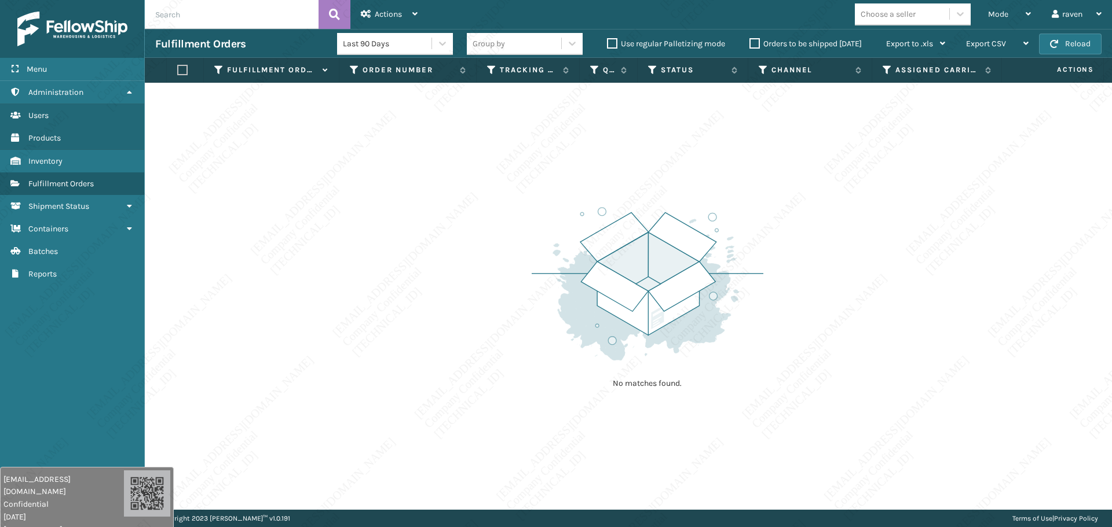
click at [750, 346] on img at bounding box center [648, 284] width 232 height 160
click at [889, 24] on div "Mode" at bounding box center [1009, 14] width 43 height 29
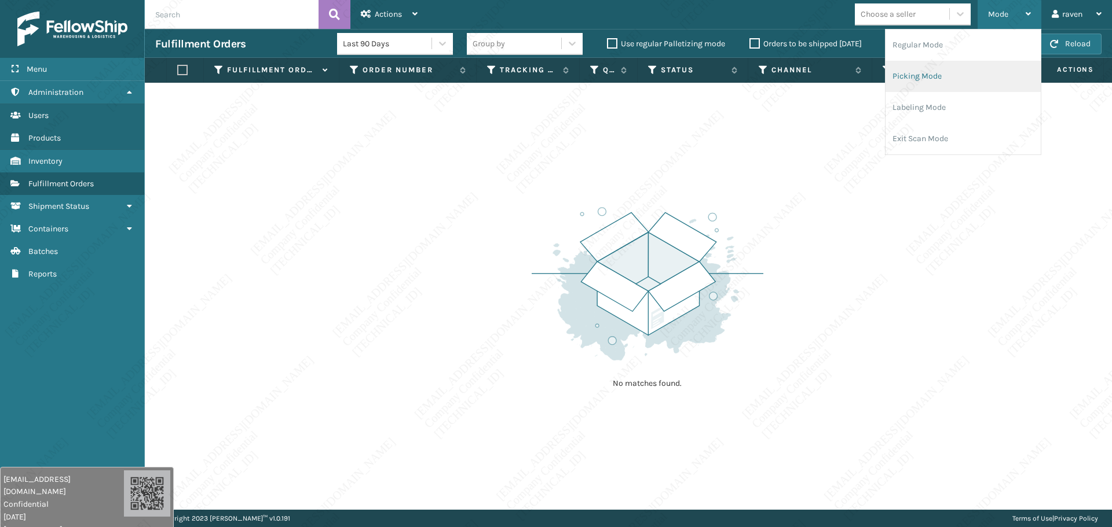
click at [889, 72] on li "Picking Mode" at bounding box center [962, 76] width 155 height 31
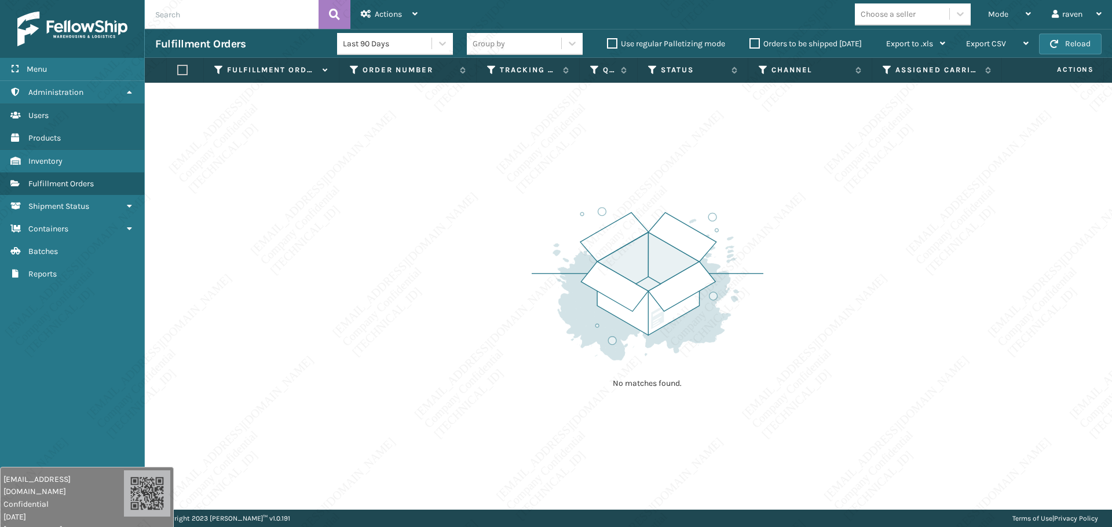
click at [695, 386] on div "No matches found." at bounding box center [648, 297] width 232 height 214
click at [689, 373] on div "No matches found." at bounding box center [648, 297] width 232 height 214
drag, startPoint x: 702, startPoint y: 428, endPoint x: 711, endPoint y: 445, distance: 19.4
click at [711, 402] on div "No matches found." at bounding box center [628, 296] width 967 height 427
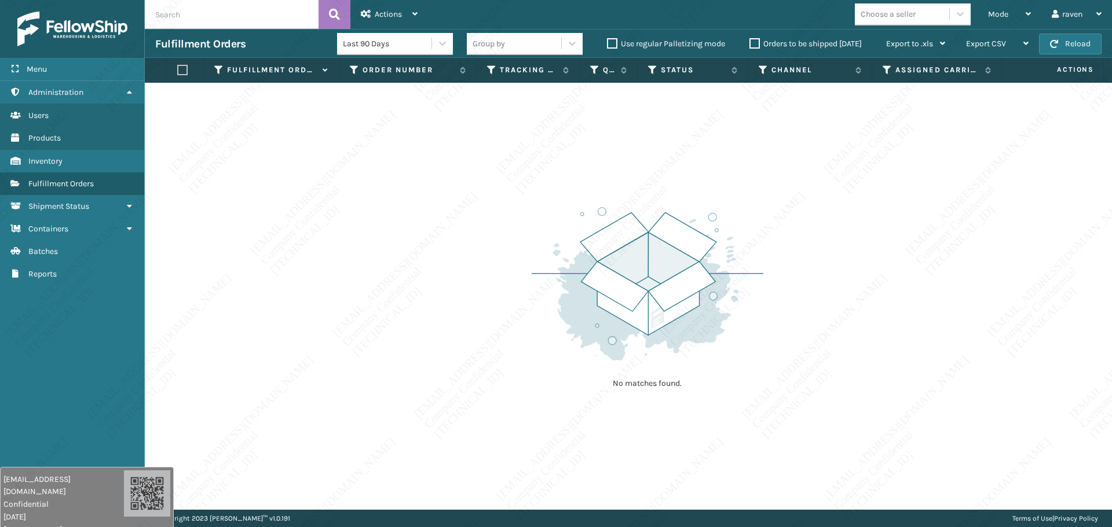
click at [710, 402] on div "No matches found." at bounding box center [628, 296] width 967 height 427
click at [706, 402] on div "No matches found." at bounding box center [628, 296] width 967 height 427
click at [705, 402] on div "No matches found." at bounding box center [628, 296] width 967 height 427
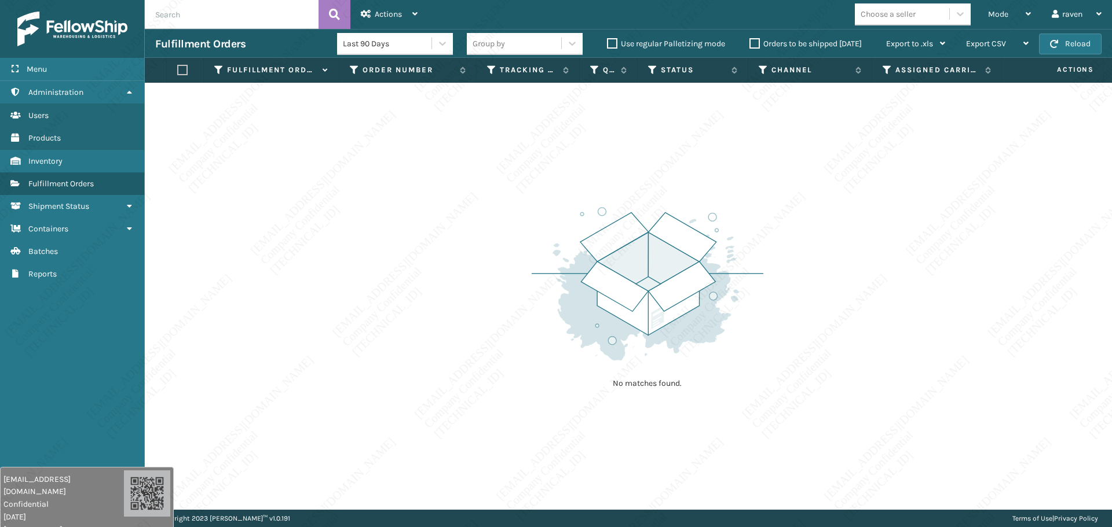
click at [705, 402] on div "No matches found." at bounding box center [628, 296] width 967 height 427
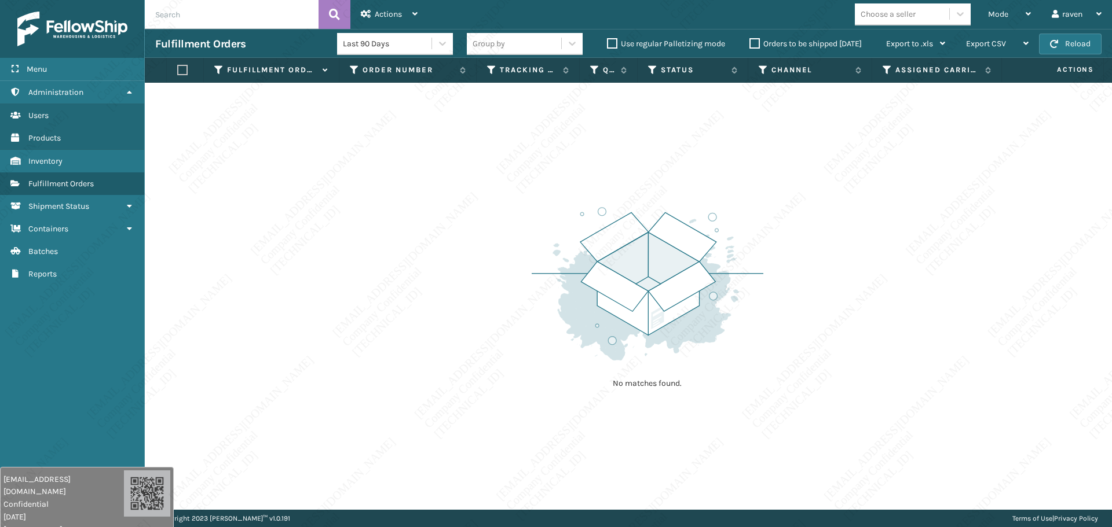
click at [705, 402] on div "No matches found." at bounding box center [628, 296] width 967 height 427
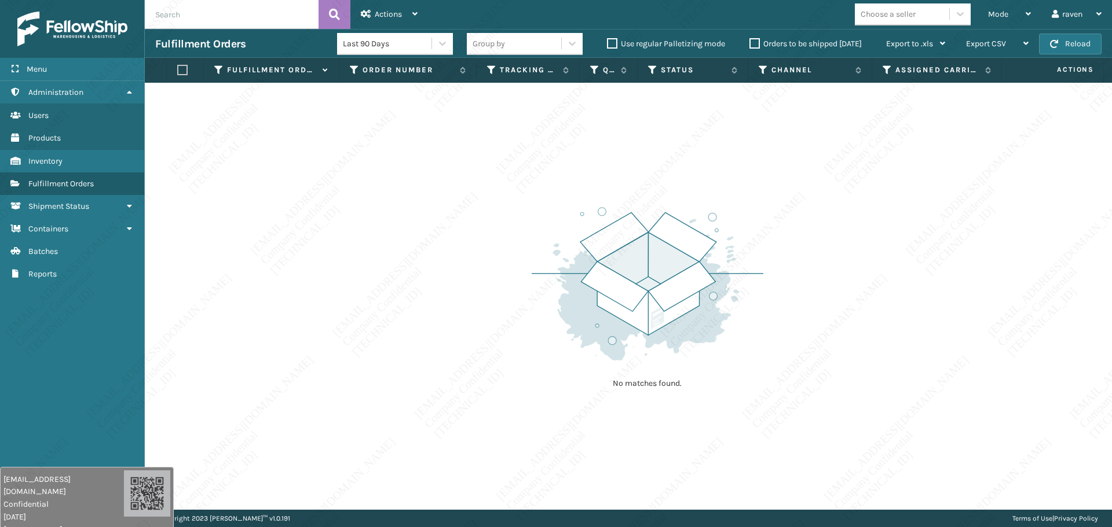
click at [705, 402] on div "No matches found." at bounding box center [628, 296] width 967 height 427
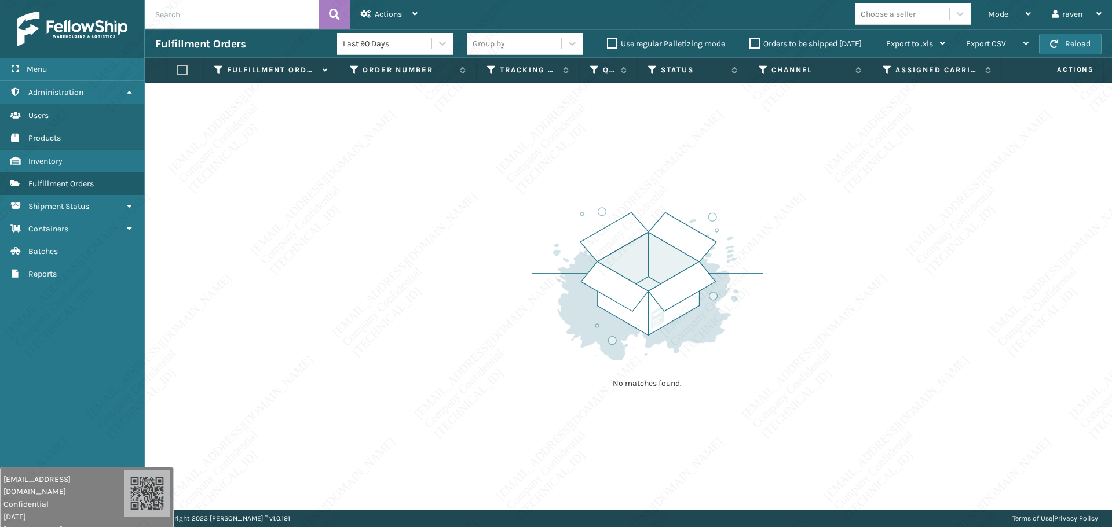
click at [705, 402] on div "No matches found." at bounding box center [628, 296] width 967 height 427
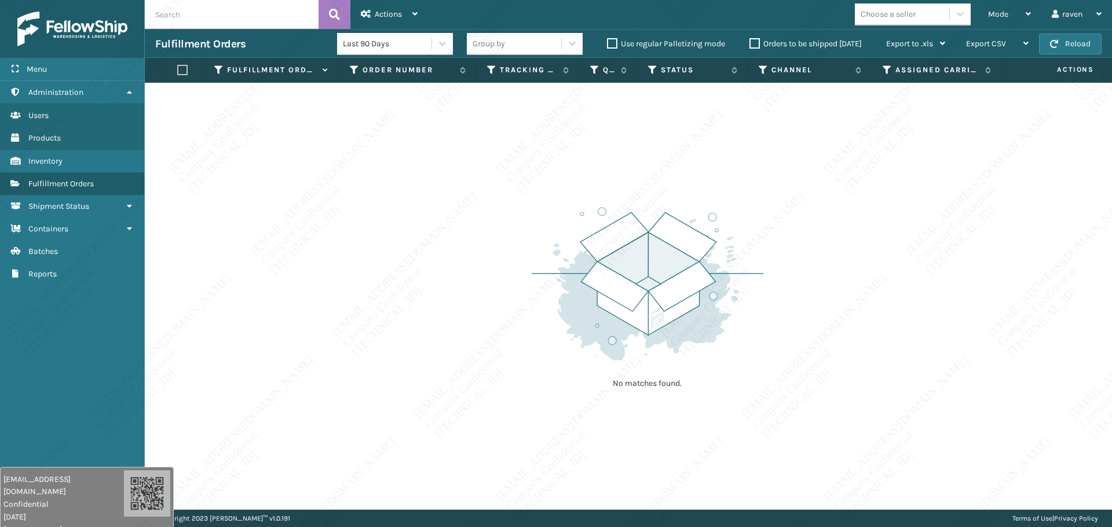
click at [713, 402] on div "No matches found." at bounding box center [628, 296] width 967 height 427
click at [712, 402] on div "No matches found." at bounding box center [628, 296] width 967 height 427
click at [635, 357] on img at bounding box center [648, 284] width 232 height 160
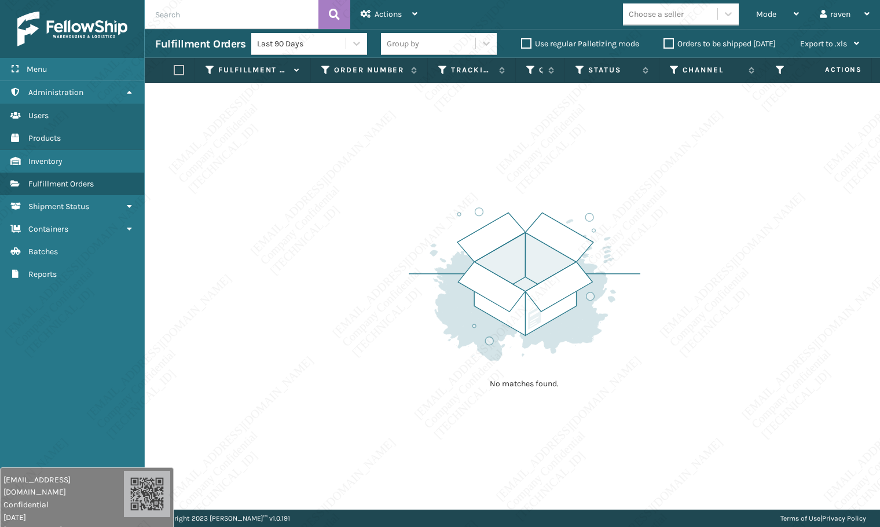
click at [749, 296] on div "No matches found." at bounding box center [512, 296] width 735 height 427
click at [767, 259] on div "No matches found." at bounding box center [512, 296] width 735 height 427
click at [428, 324] on img at bounding box center [525, 284] width 232 height 160
click at [442, 299] on img at bounding box center [525, 284] width 232 height 160
click at [415, 234] on img at bounding box center [525, 284] width 232 height 160
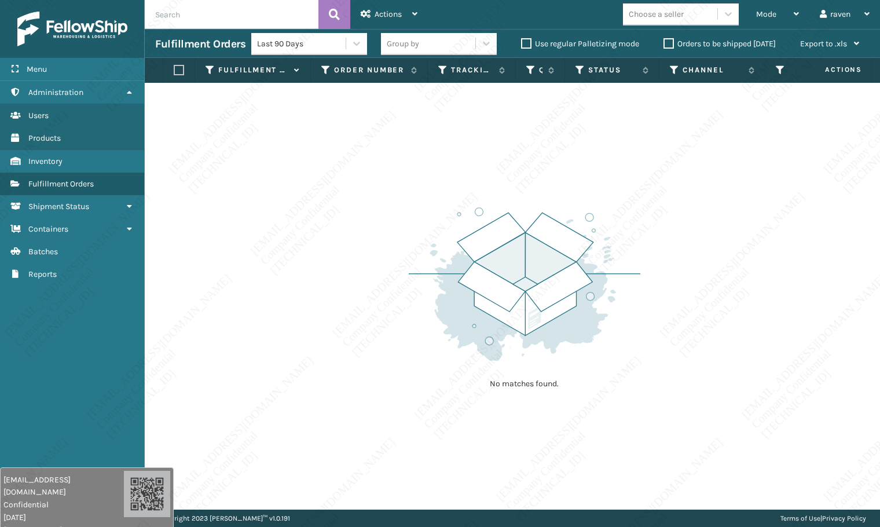
click at [493, 291] on img at bounding box center [525, 284] width 232 height 160
click at [391, 16] on span "Actions" at bounding box center [388, 14] width 27 height 10
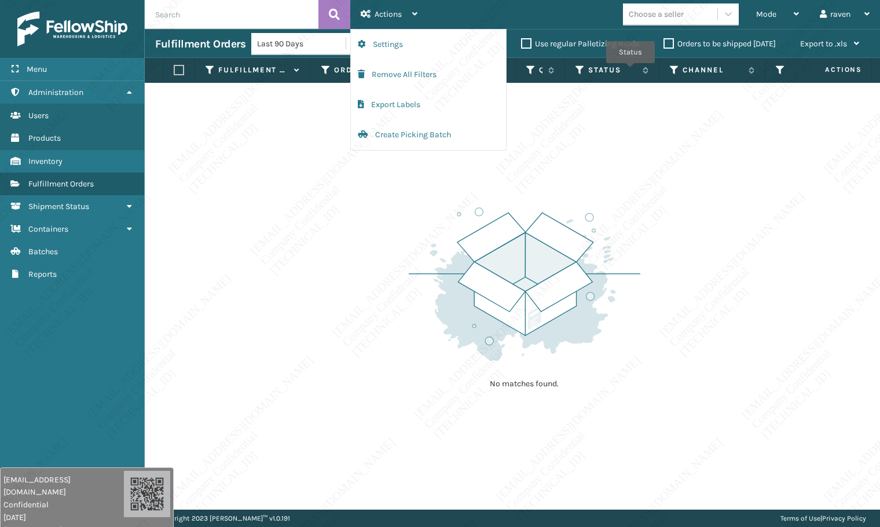
click at [713, 92] on td "No matches found." at bounding box center [554, 90] width 818 height 14
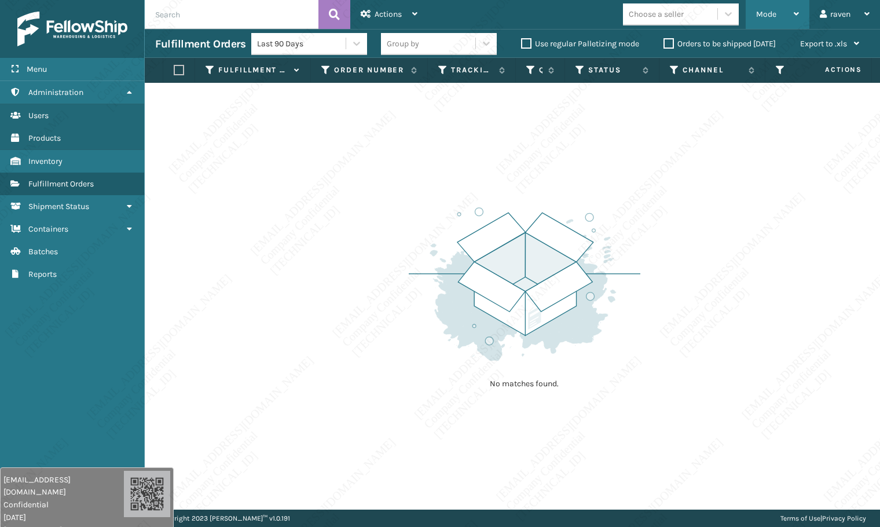
click at [769, 16] on span "Mode" at bounding box center [766, 14] width 20 height 10
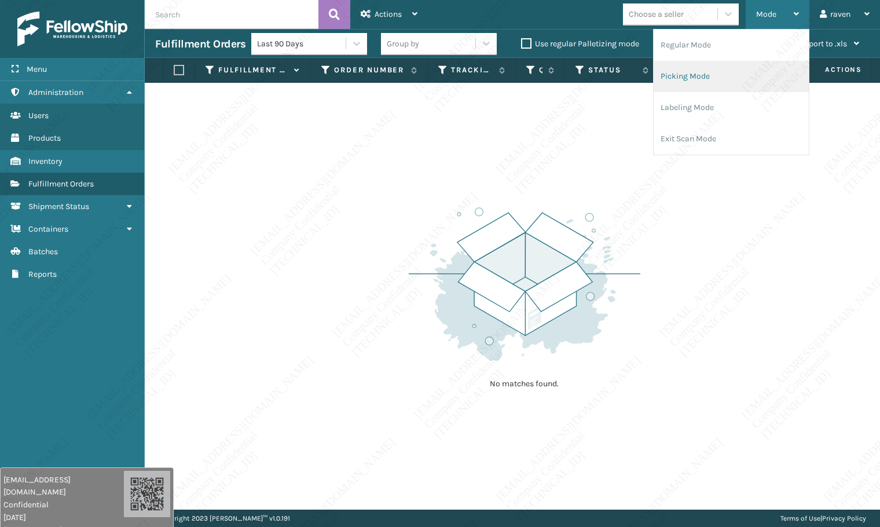
click at [706, 79] on li "Picking Mode" at bounding box center [731, 76] width 155 height 31
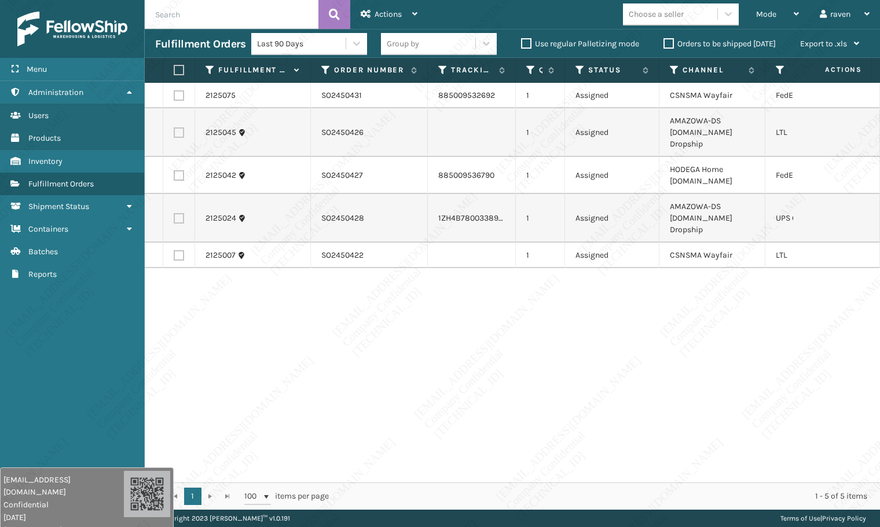
drag, startPoint x: 435, startPoint y: 330, endPoint x: 464, endPoint y: 346, distance: 32.4
click at [450, 337] on div "2125075 SO2450431 885009532692 1 Assigned CSNSMA Wayfair FedEx Home Delivery 21…" at bounding box center [512, 283] width 735 height 400
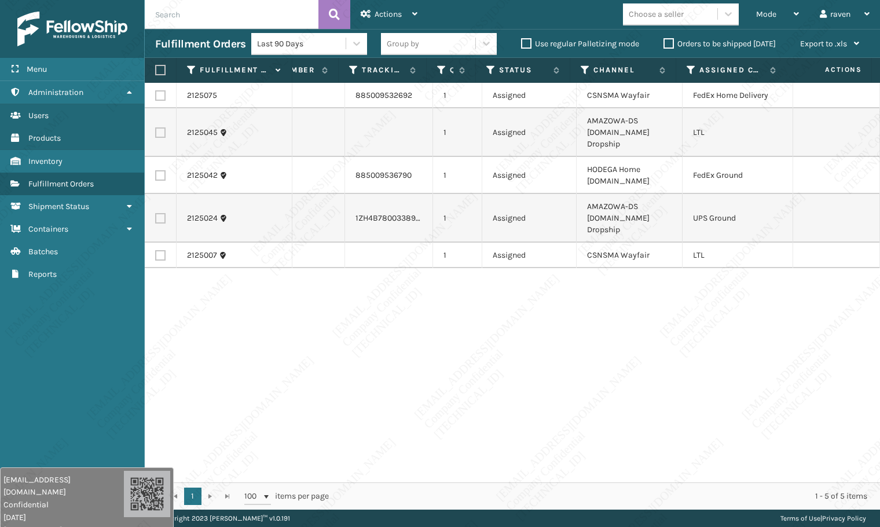
scroll to position [0, 91]
click at [159, 213] on label at bounding box center [160, 218] width 10 height 10
click at [156, 213] on input "checkbox" at bounding box center [155, 217] width 1 height 8
checkbox input "true"
click at [395, 13] on span "Actions" at bounding box center [388, 14] width 27 height 10
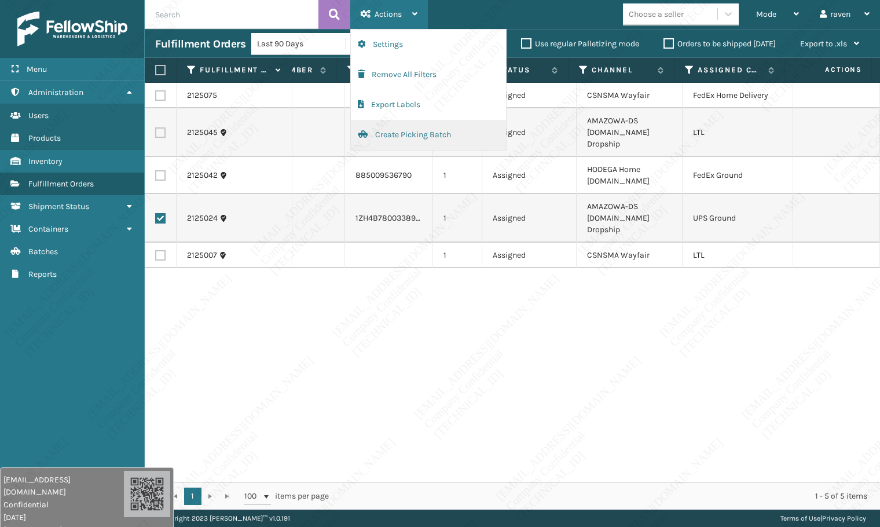
click at [393, 140] on button "Create Picking Batch" at bounding box center [428, 135] width 155 height 30
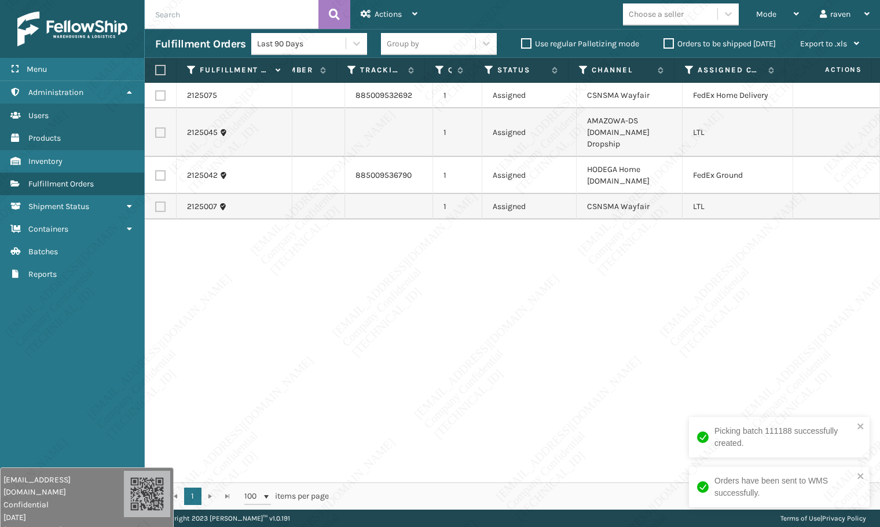
click at [160, 91] on label at bounding box center [160, 95] width 10 height 10
click at [156, 91] on input "checkbox" at bounding box center [155, 94] width 1 height 8
checkbox input "true"
click at [413, 14] on div "Actions" at bounding box center [389, 14] width 57 height 29
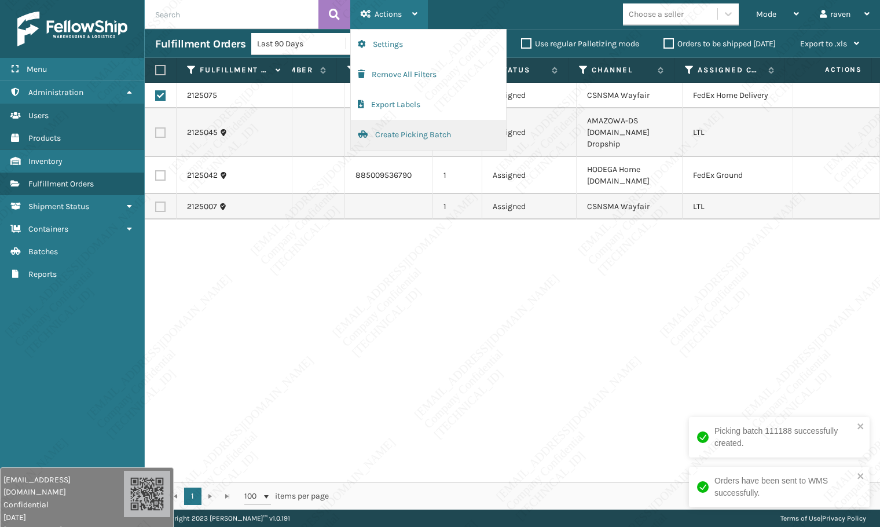
click at [402, 131] on button "Create Picking Batch" at bounding box center [428, 135] width 155 height 30
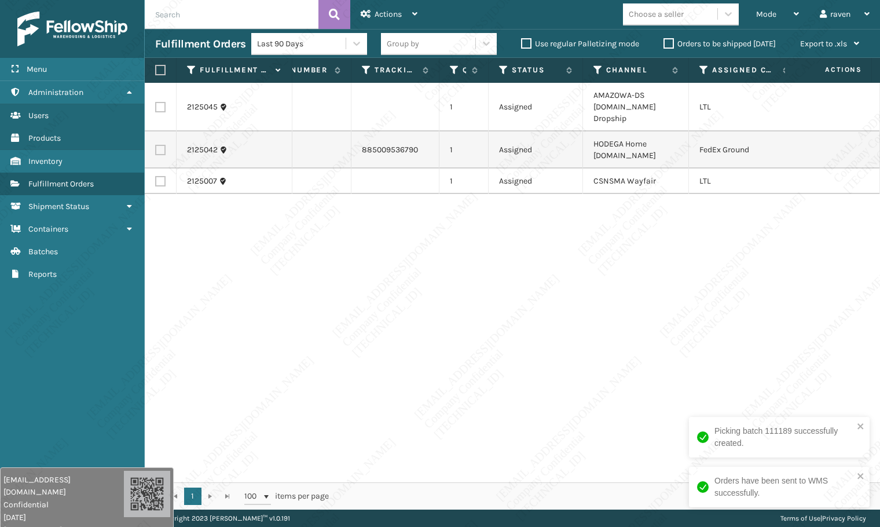
scroll to position [0, 79]
click at [156, 145] on label at bounding box center [160, 150] width 10 height 10
click at [156, 145] on input "checkbox" at bounding box center [155, 149] width 1 height 8
checkbox input "true"
click at [382, 17] on span "Actions" at bounding box center [388, 14] width 27 height 10
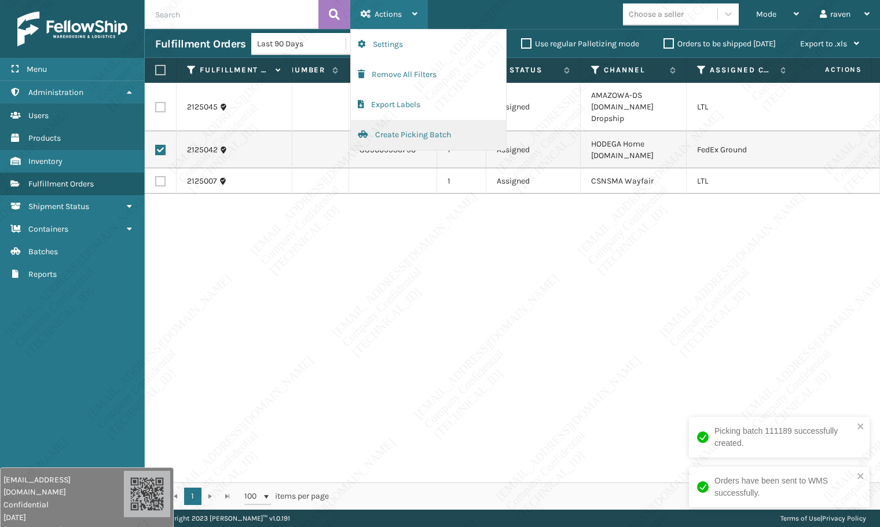
click at [394, 140] on button "Create Picking Batch" at bounding box center [428, 135] width 155 height 30
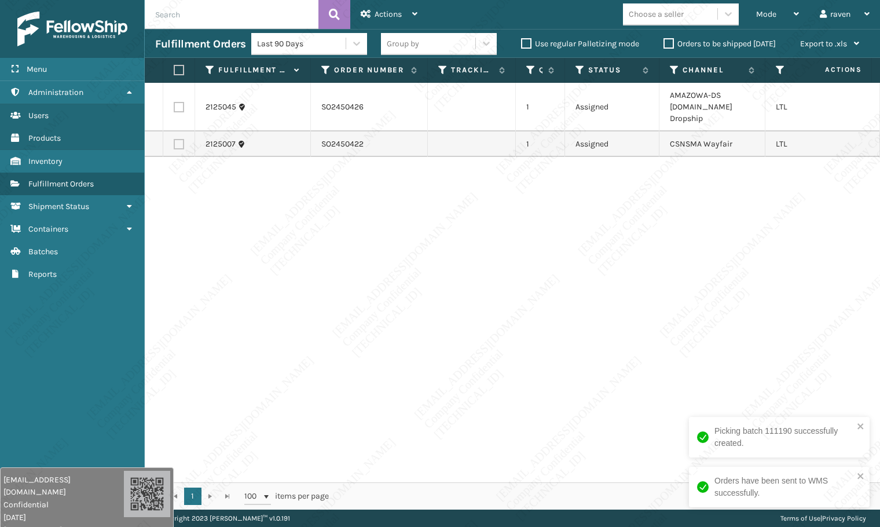
click at [178, 104] on label at bounding box center [179, 107] width 10 height 10
click at [174, 104] on input "checkbox" at bounding box center [174, 106] width 1 height 8
checkbox input "true"
click at [387, 10] on span "Actions" at bounding box center [388, 14] width 27 height 10
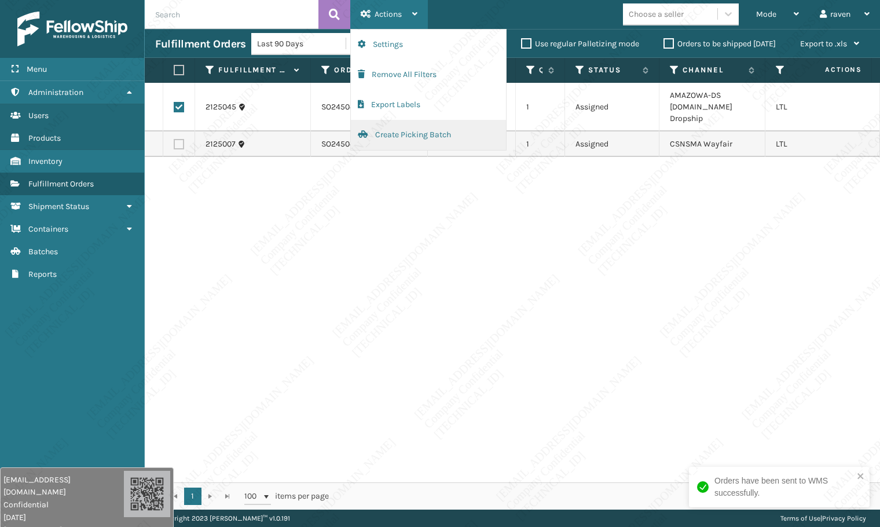
click at [384, 141] on button "Create Picking Batch" at bounding box center [428, 135] width 155 height 30
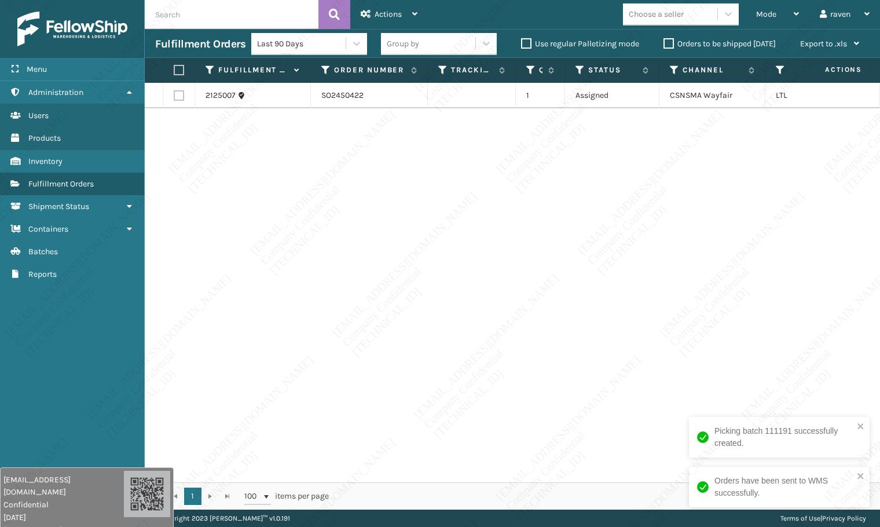
click at [178, 70] on label at bounding box center [177, 70] width 7 height 10
click at [174, 70] on input "checkbox" at bounding box center [174, 71] width 1 height 8
checkbox input "true"
click at [608, 316] on div "2125007 SO2450422 1 Assigned CSNSMA Wayfair LTL" at bounding box center [512, 283] width 735 height 400
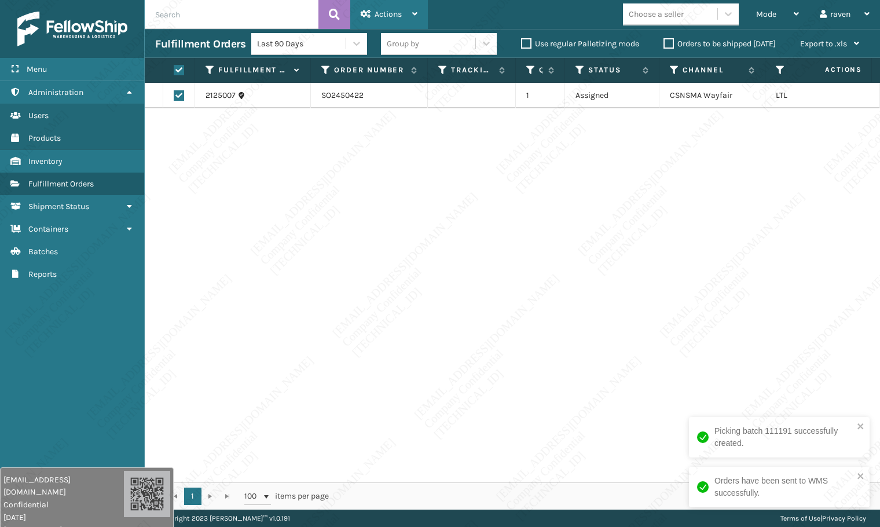
click at [390, 17] on span "Actions" at bounding box center [388, 14] width 27 height 10
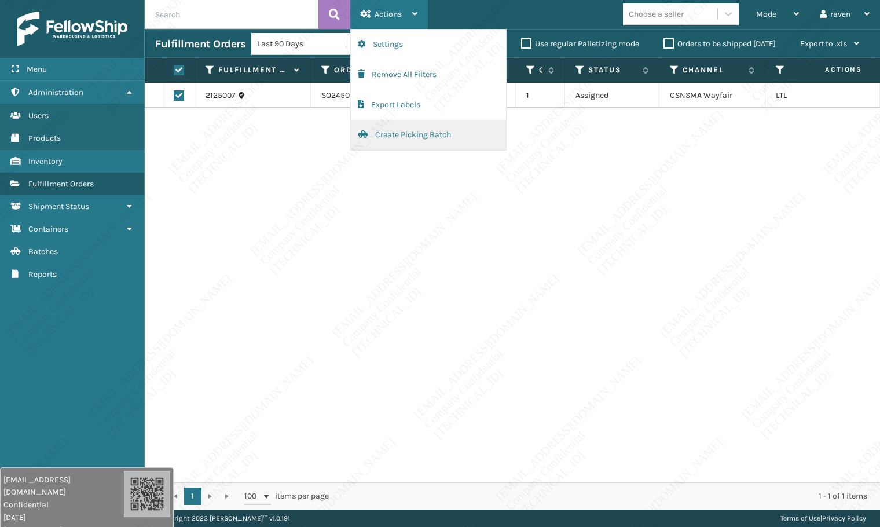
click at [381, 127] on button "Create Picking Batch" at bounding box center [428, 135] width 155 height 30
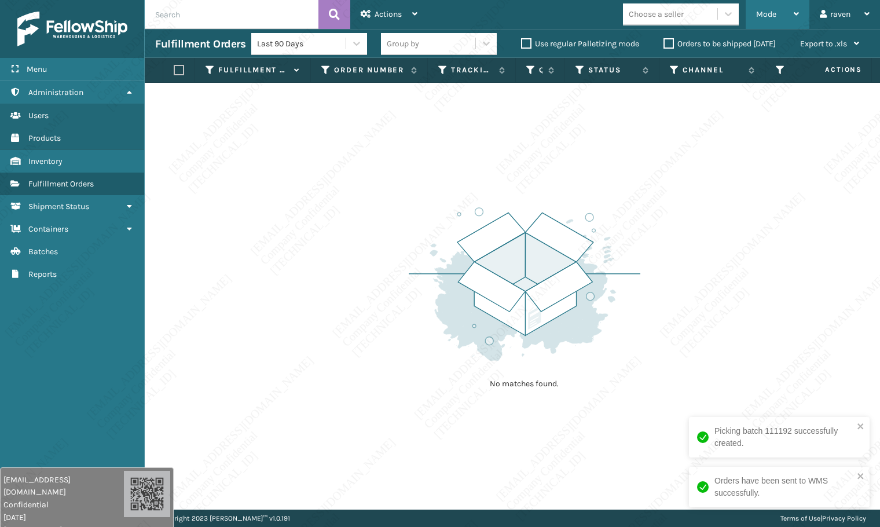
click at [757, 10] on span "Mode" at bounding box center [766, 14] width 20 height 10
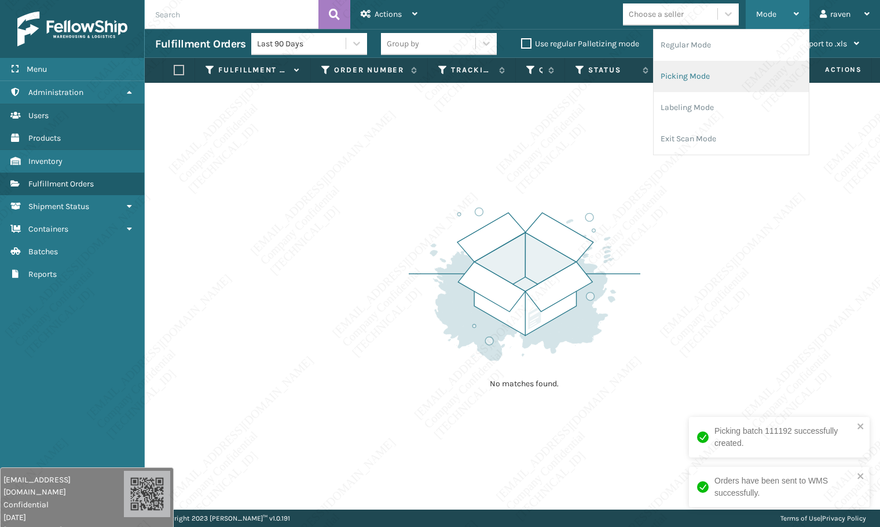
click at [723, 76] on li "Picking Mode" at bounding box center [731, 76] width 155 height 31
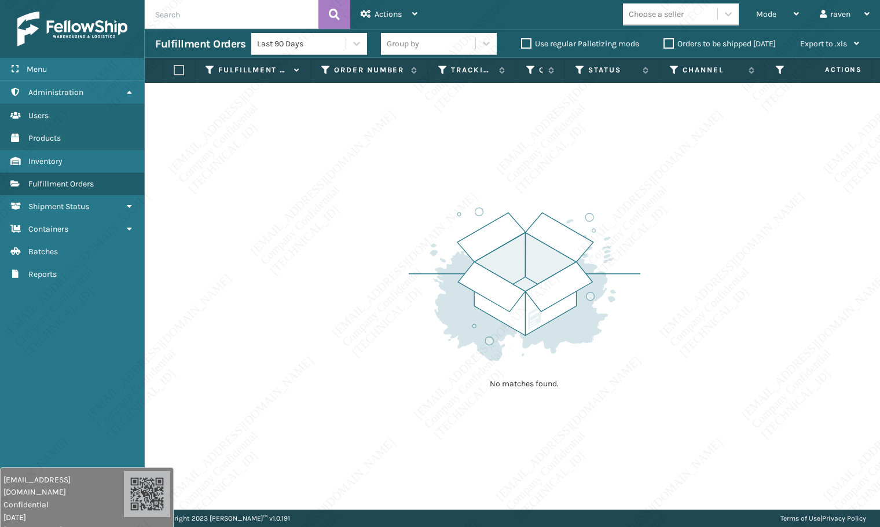
click at [667, 233] on div "No matches found." at bounding box center [512, 296] width 735 height 427
click at [763, 402] on div "No matches found." at bounding box center [512, 296] width 735 height 427
click at [772, 15] on span "Mode" at bounding box center [766, 14] width 20 height 10
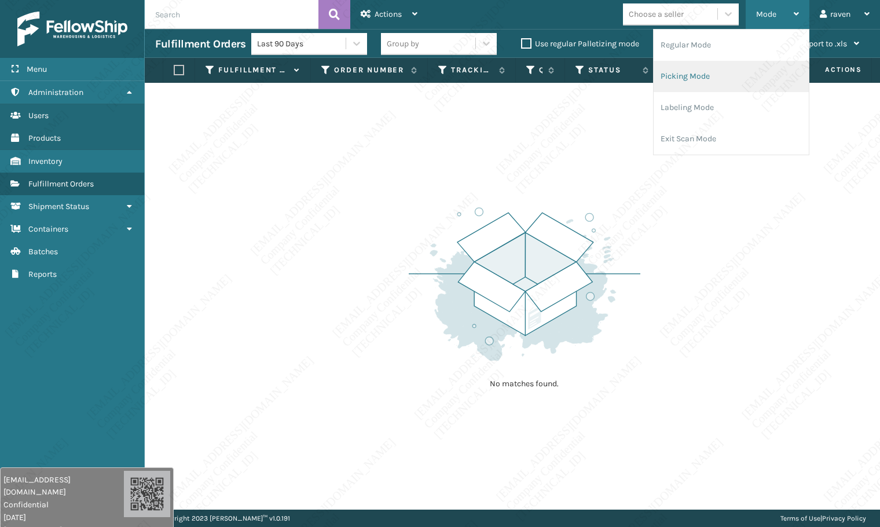
click at [727, 75] on li "Picking Mode" at bounding box center [731, 76] width 155 height 31
